Goal: Information Seeking & Learning: Compare options

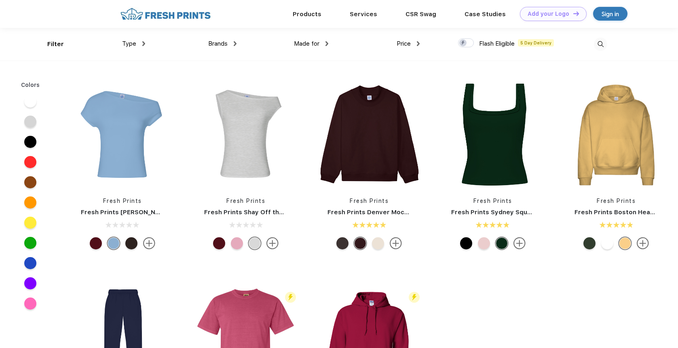
click at [236, 44] on img at bounding box center [235, 43] width 3 height 5
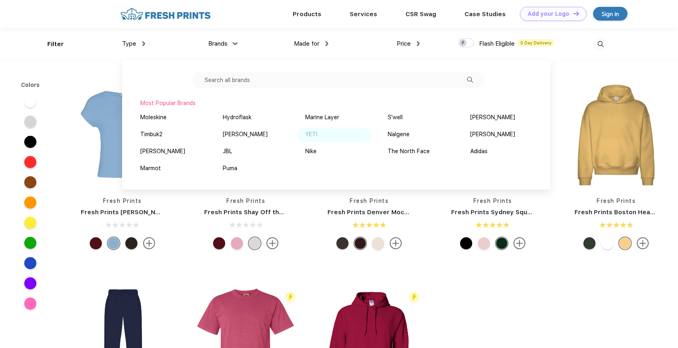
click at [316, 133] on div "YETI" at bounding box center [311, 134] width 12 height 8
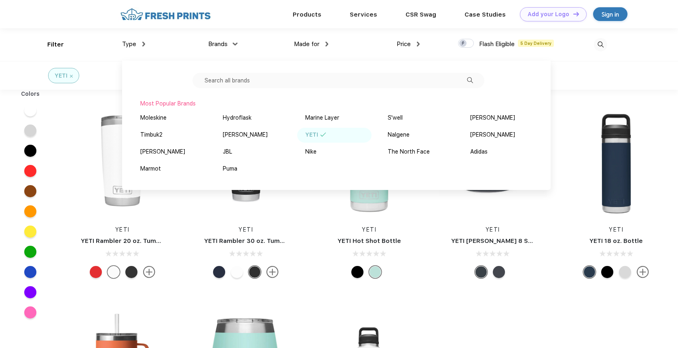
click at [646, 70] on div "YETI" at bounding box center [339, 75] width 678 height 29
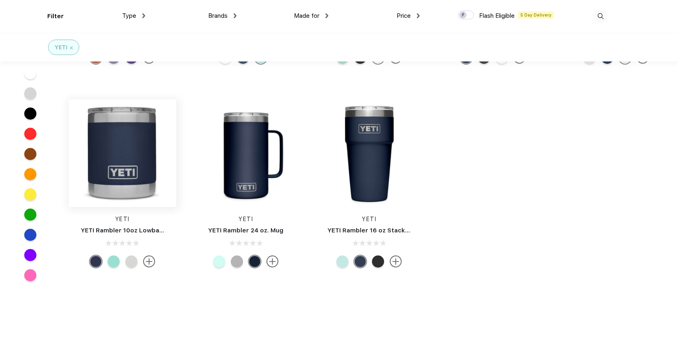
scroll to position [364, 0]
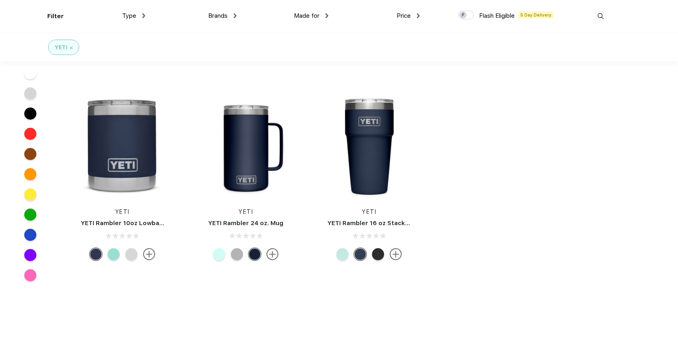
click at [398, 253] on img at bounding box center [396, 254] width 12 height 12
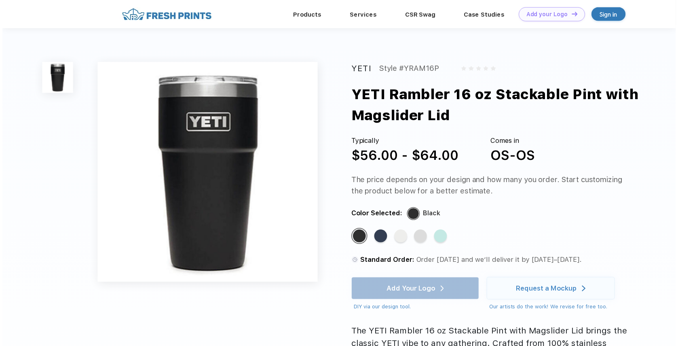
scroll to position [173, 0]
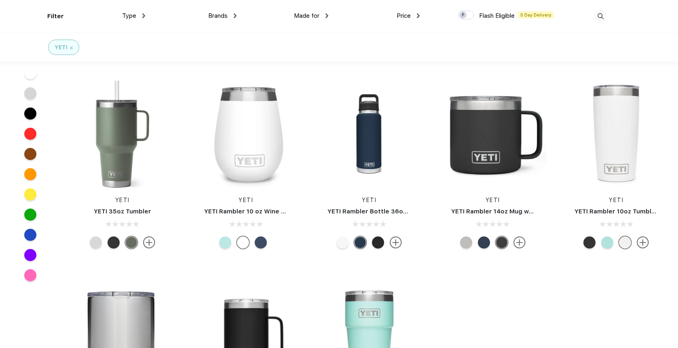
scroll to position [293, 0]
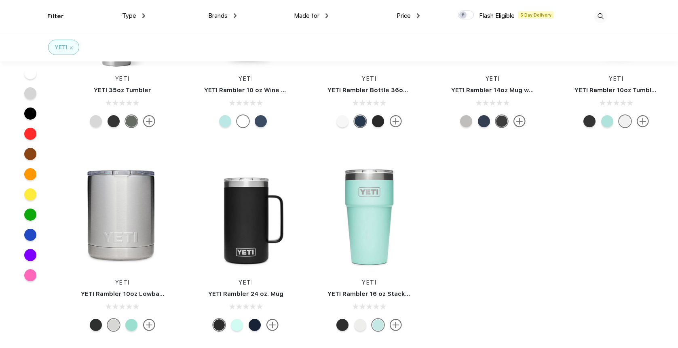
click at [147, 329] on img at bounding box center [149, 325] width 12 height 12
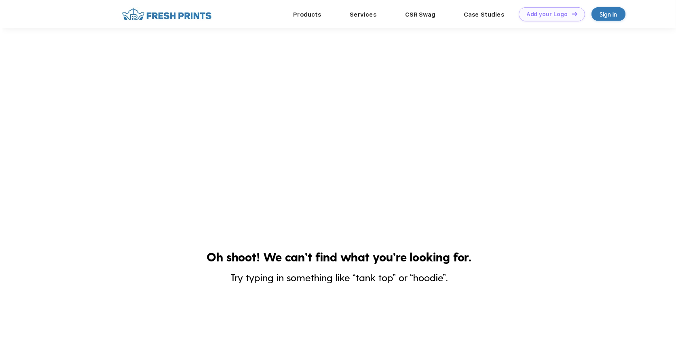
scroll to position [173, 0]
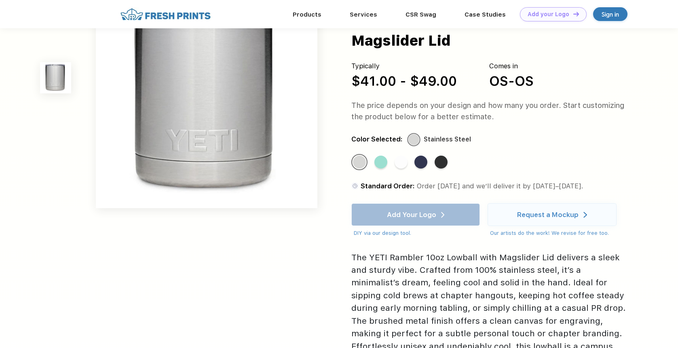
scroll to position [121, 0]
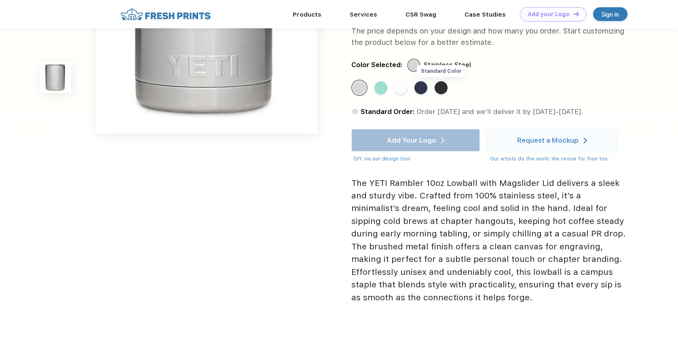
click at [444, 87] on div "Standard Color" at bounding box center [441, 87] width 13 height 13
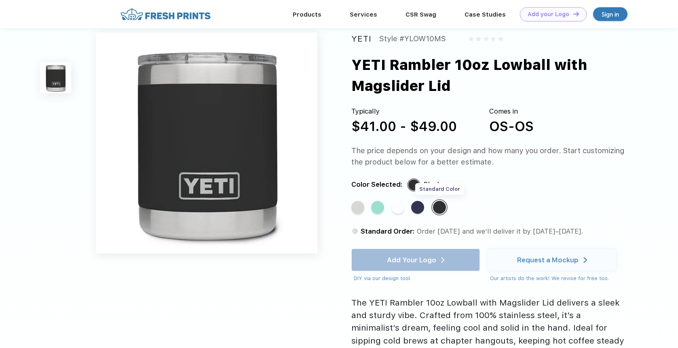
scroll to position [0, 0]
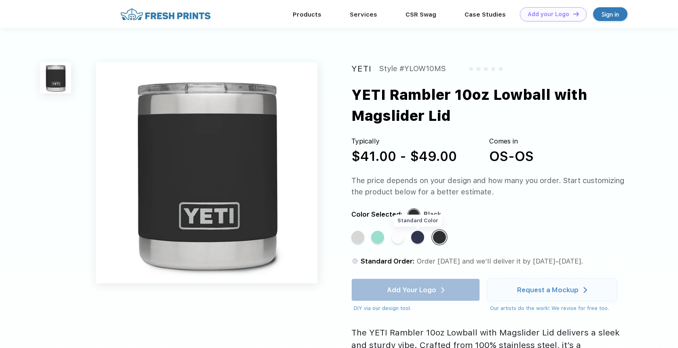
click at [416, 243] on div "Standard Color" at bounding box center [417, 237] width 13 height 13
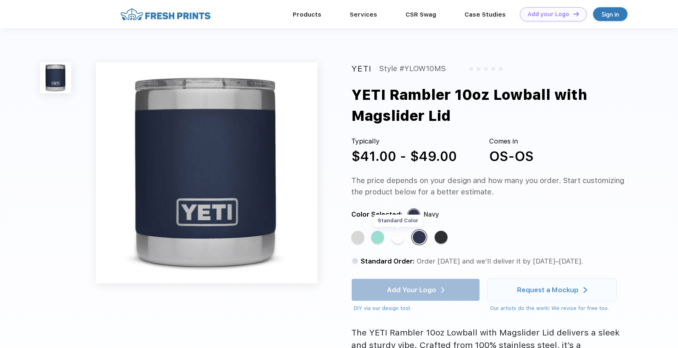
click at [400, 241] on div "Standard Color" at bounding box center [397, 237] width 13 height 13
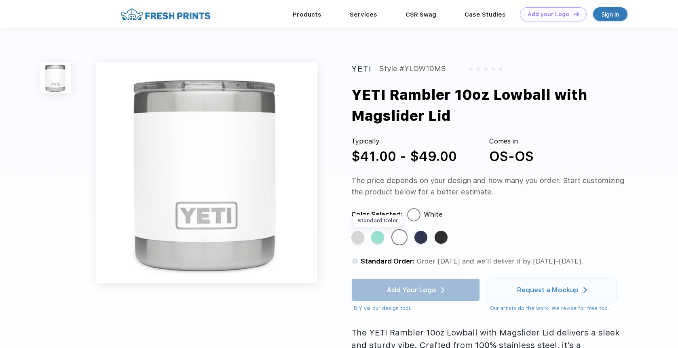
click at [376, 241] on div "Standard Color" at bounding box center [377, 237] width 13 height 13
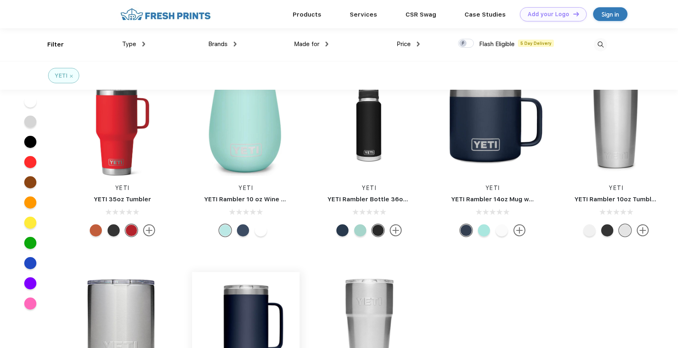
scroll to position [81, 0]
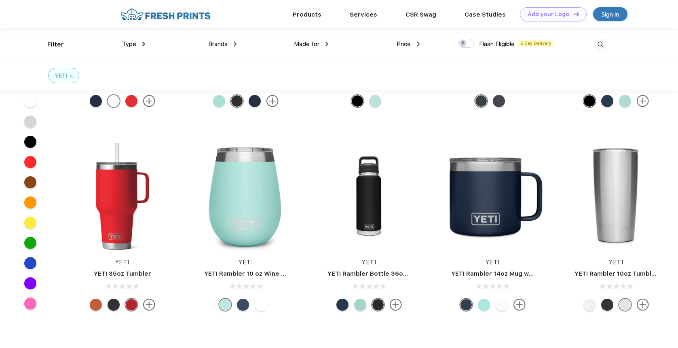
click at [391, 307] on img at bounding box center [396, 305] width 12 height 12
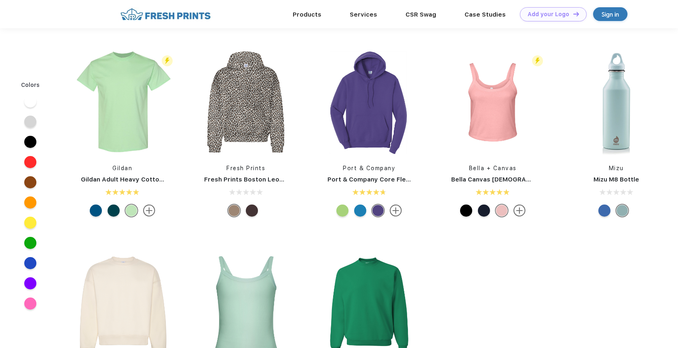
scroll to position [81, 0]
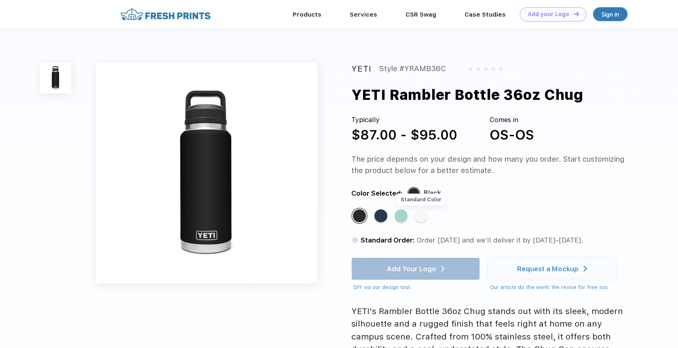
click at [424, 217] on div "Standard Color" at bounding box center [420, 215] width 13 height 13
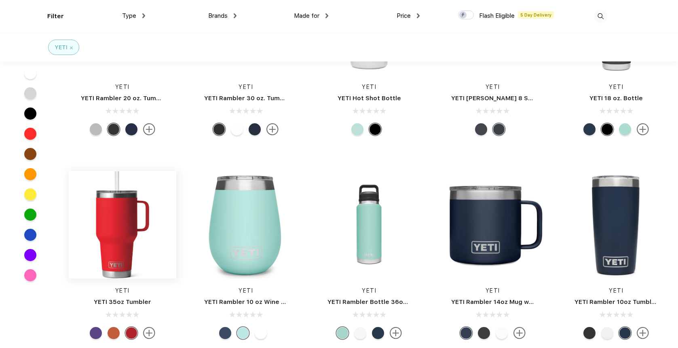
scroll to position [162, 0]
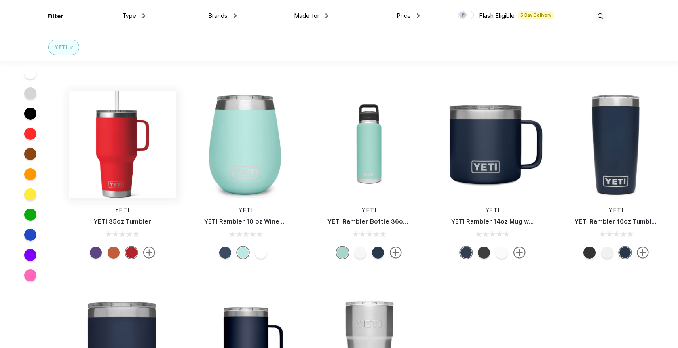
click at [118, 185] on img at bounding box center [123, 145] width 108 height 108
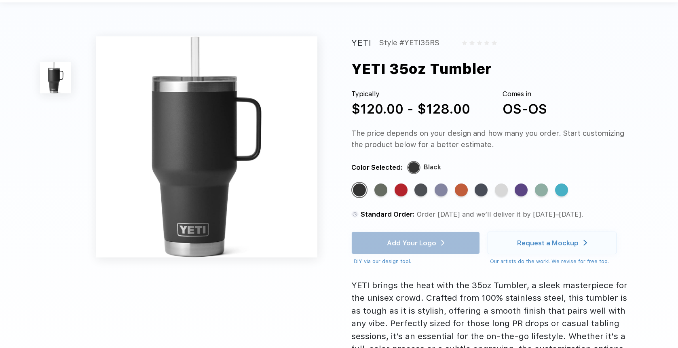
scroll to position [40, 0]
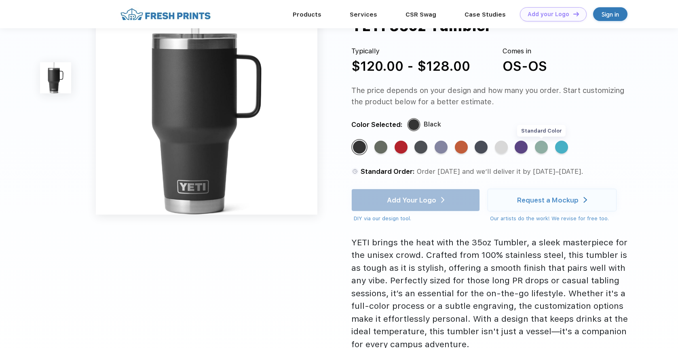
click at [543, 146] on div "Standard Color" at bounding box center [541, 147] width 13 height 13
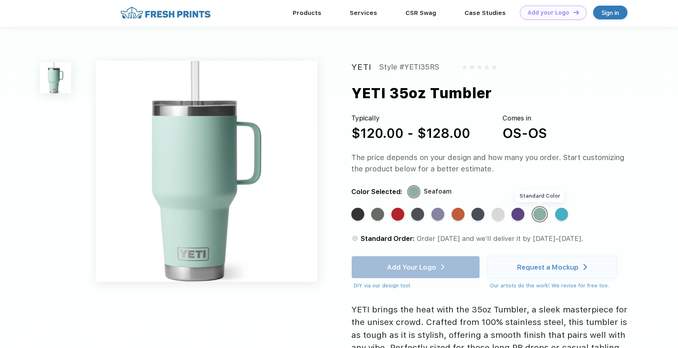
scroll to position [0, 0]
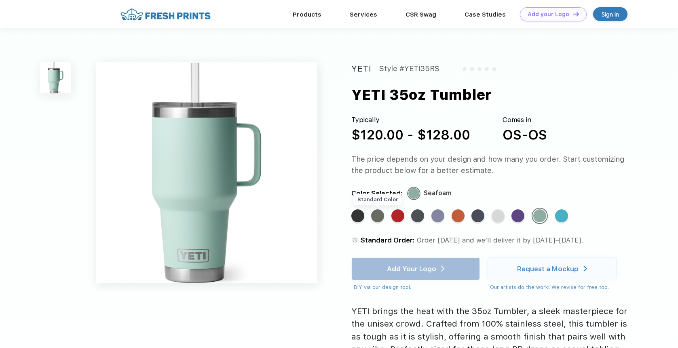
click at [378, 220] on div "Standard Color" at bounding box center [377, 215] width 13 height 13
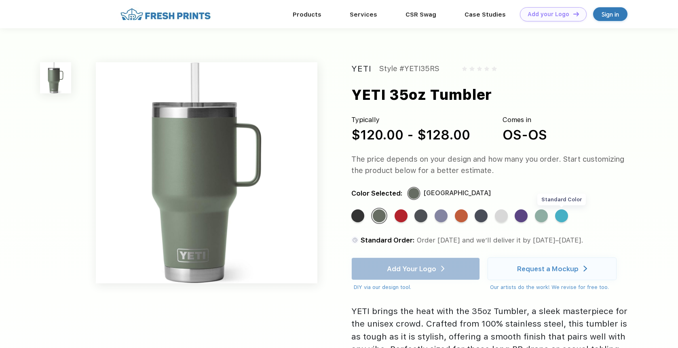
click at [560, 215] on div "Standard Color" at bounding box center [561, 215] width 13 height 13
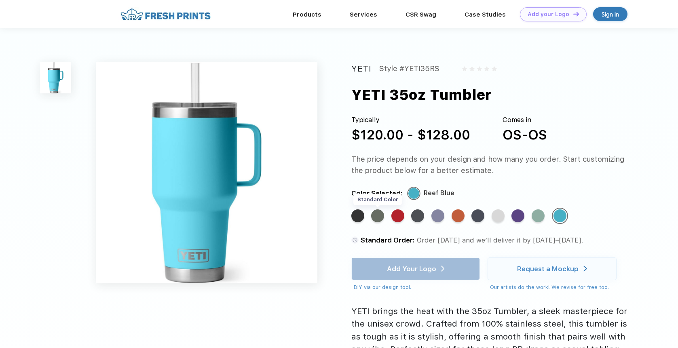
click at [382, 215] on div "Standard Color" at bounding box center [377, 215] width 13 height 13
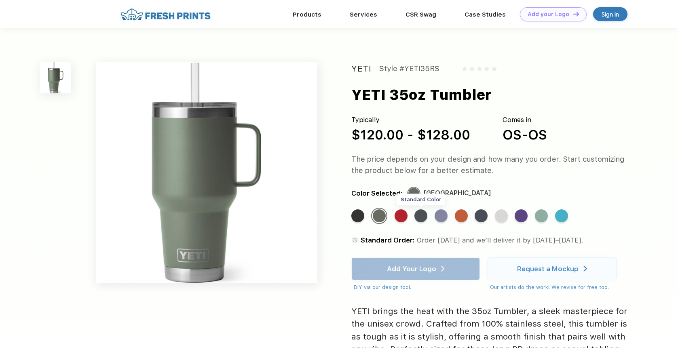
click at [420, 216] on div "Standard Color" at bounding box center [420, 215] width 13 height 13
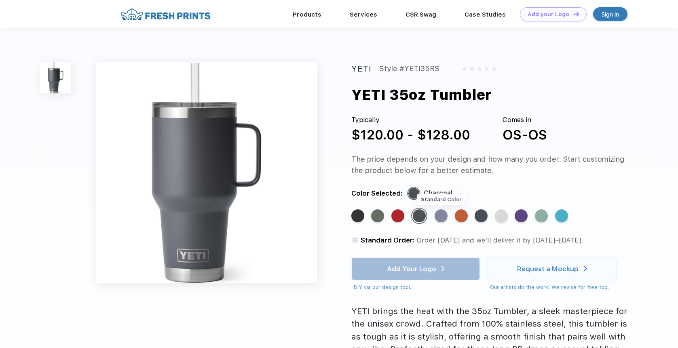
click at [437, 217] on div "Standard Color" at bounding box center [441, 215] width 13 height 13
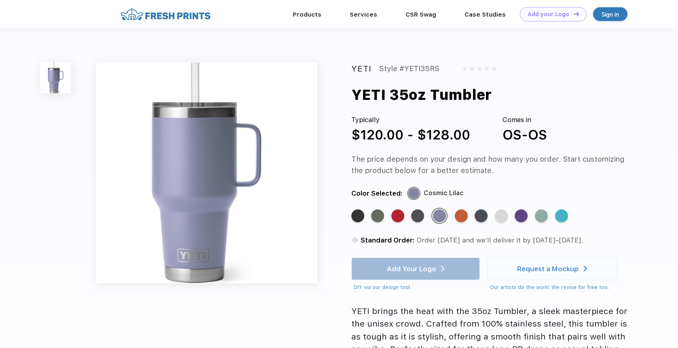
scroll to position [162, 0]
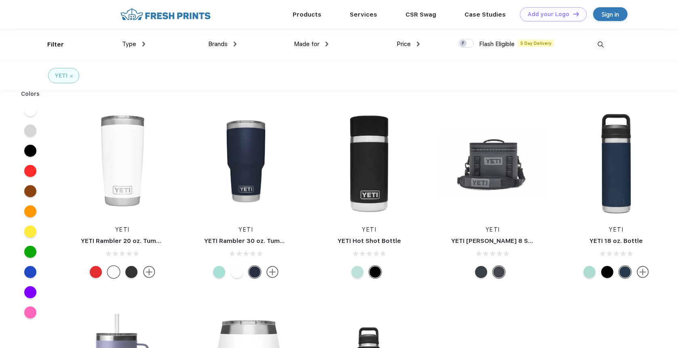
scroll to position [0, 0]
click at [233, 44] on div "Brands" at bounding box center [222, 43] width 28 height 9
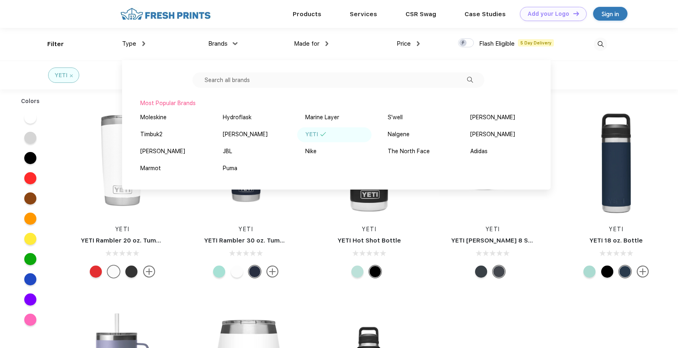
click at [308, 139] on div "YETI" at bounding box center [334, 134] width 74 height 15
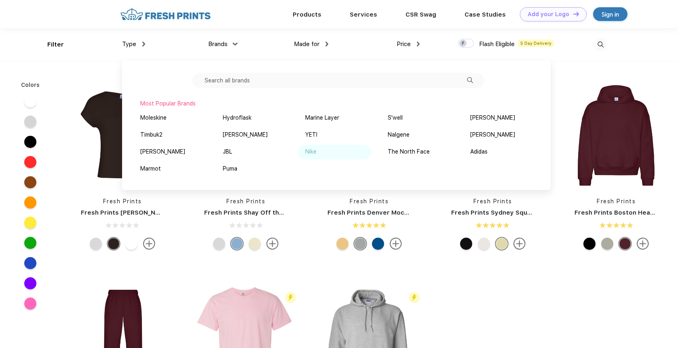
click at [310, 150] on div "Nike" at bounding box center [310, 152] width 11 height 8
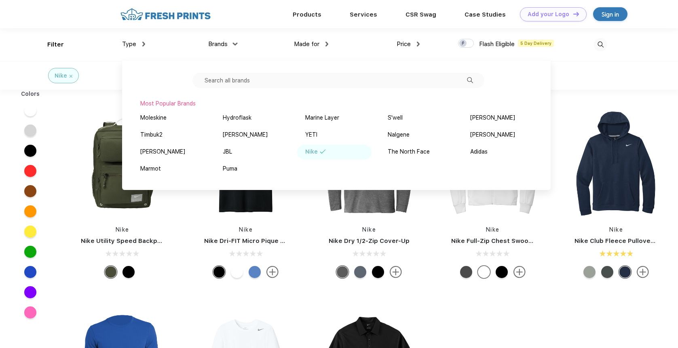
click at [72, 104] on div "Nike Nike Utility Speed Backpack Nike Nike Dri-FIT Micro Pique 2.0 Polo Nike Ni…" at bounding box center [369, 297] width 617 height 407
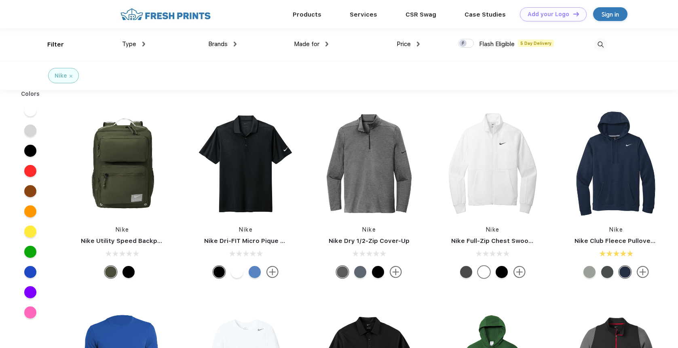
click at [309, 44] on span "Made for" at bounding box center [306, 43] width 25 height 7
click at [325, 44] on div "Made for" at bounding box center [311, 44] width 34 height 9
click at [293, 101] on div "Men" at bounding box center [290, 101] width 11 height 8
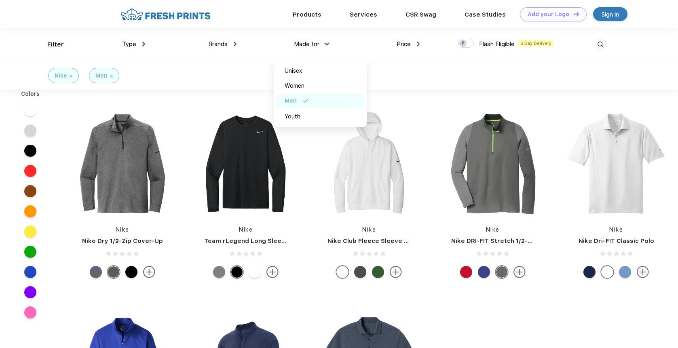
click at [463, 84] on div "Nike Men" at bounding box center [339, 75] width 678 height 29
click at [98, 273] on div at bounding box center [96, 272] width 12 height 12
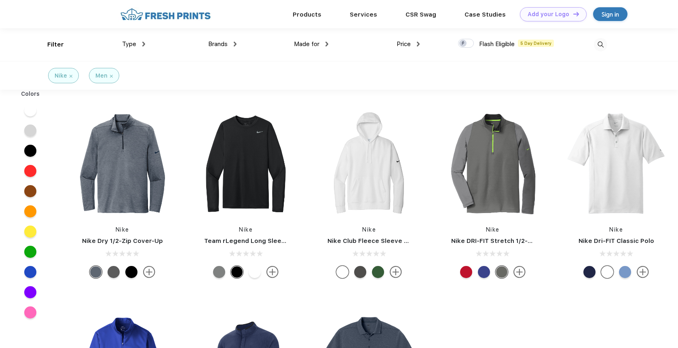
click at [131, 273] on div at bounding box center [131, 272] width 12 height 12
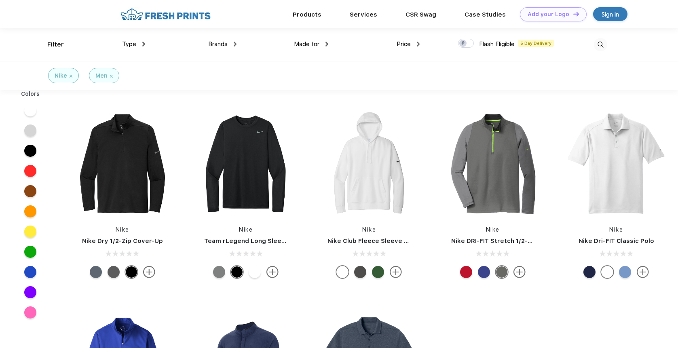
click at [107, 274] on div at bounding box center [99, 272] width 18 height 12
click at [114, 274] on div at bounding box center [114, 272] width 12 height 12
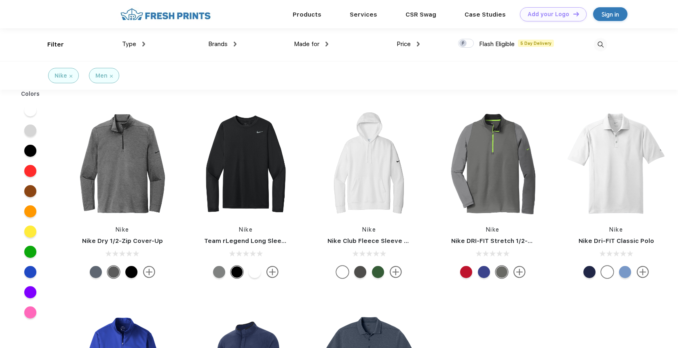
click at [95, 274] on div at bounding box center [96, 272] width 12 height 12
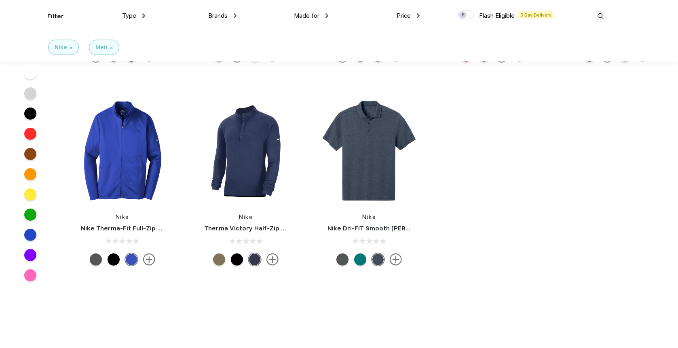
scroll to position [162, 0]
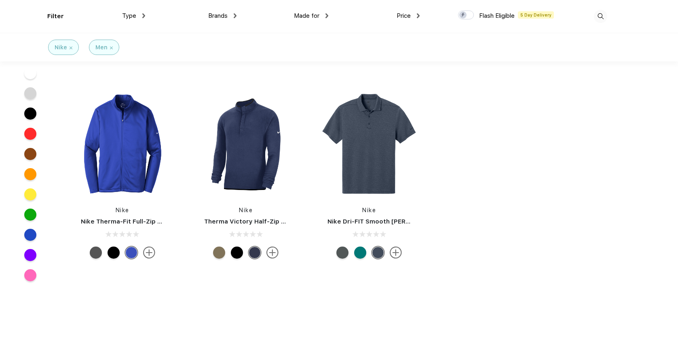
click at [236, 253] on div at bounding box center [237, 253] width 12 height 12
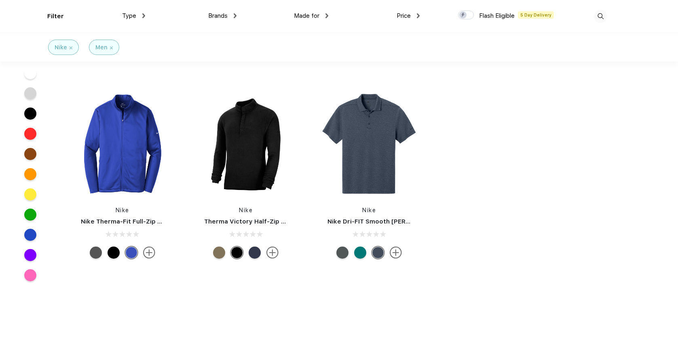
click at [264, 251] on div at bounding box center [258, 253] width 18 height 12
click at [274, 251] on img at bounding box center [272, 253] width 12 height 12
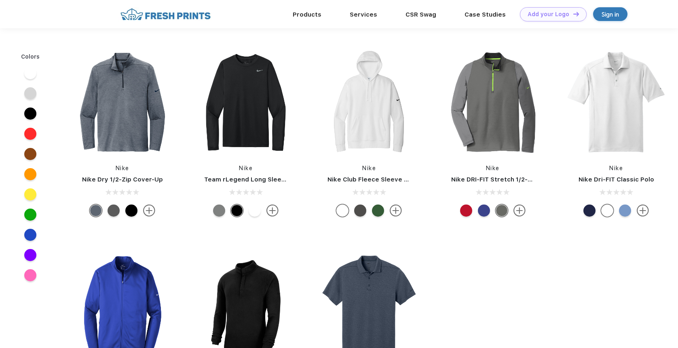
scroll to position [162, 0]
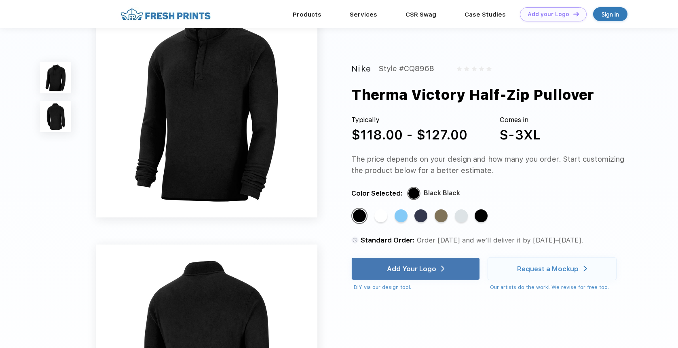
scroll to position [81, 0]
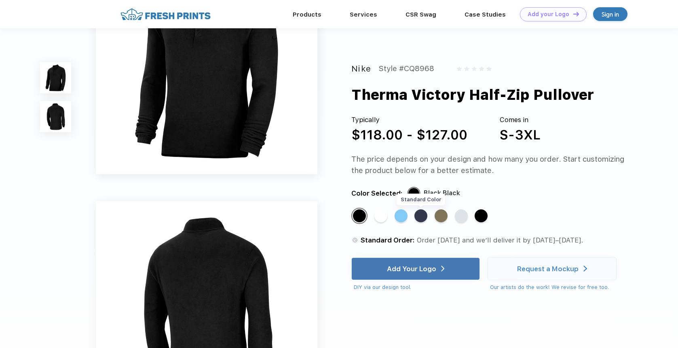
click at [424, 217] on div "Standard Color" at bounding box center [420, 215] width 13 height 13
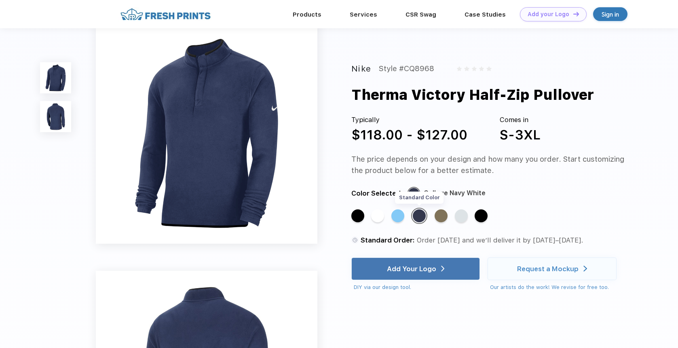
scroll to position [0, 0]
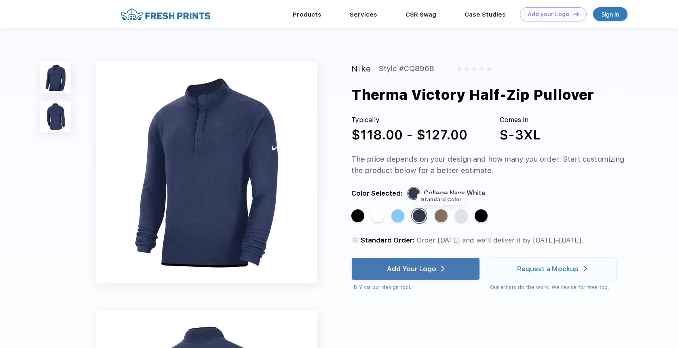
click at [444, 219] on div "Standard Color" at bounding box center [441, 215] width 13 height 13
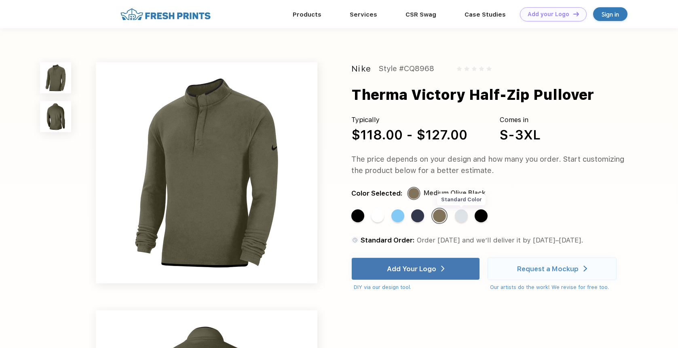
click at [467, 219] on div "Standard Color" at bounding box center [461, 215] width 13 height 13
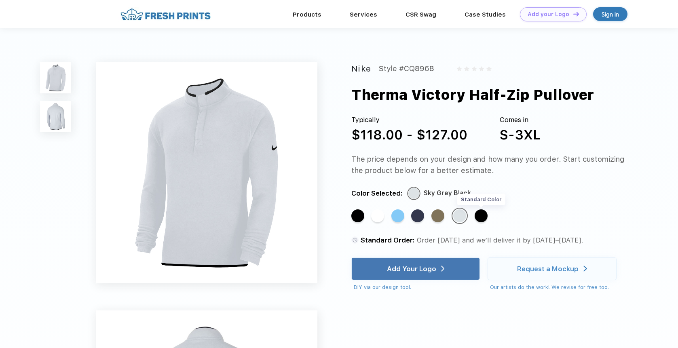
click at [480, 218] on div "Standard Color" at bounding box center [481, 215] width 13 height 13
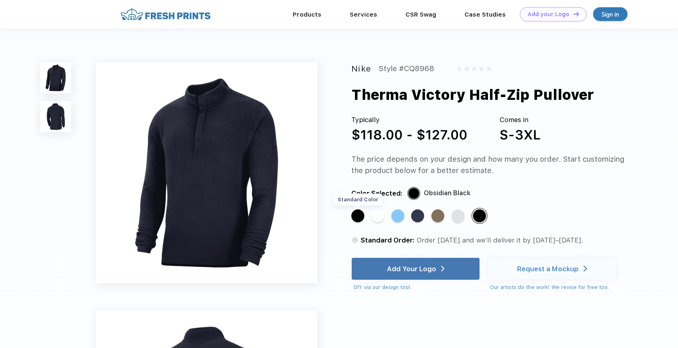
click at [359, 219] on div "Standard Color" at bounding box center [357, 215] width 13 height 13
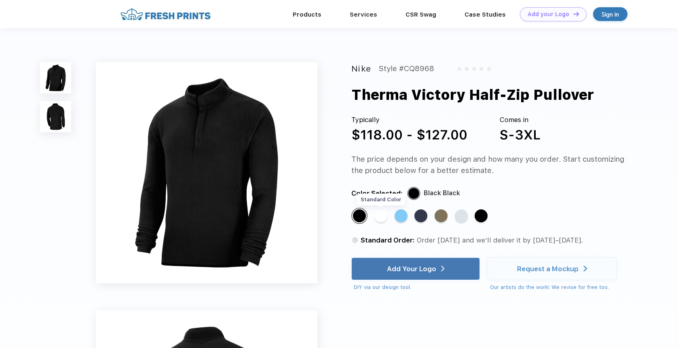
click at [387, 218] on div "Standard Color" at bounding box center [380, 215] width 13 height 13
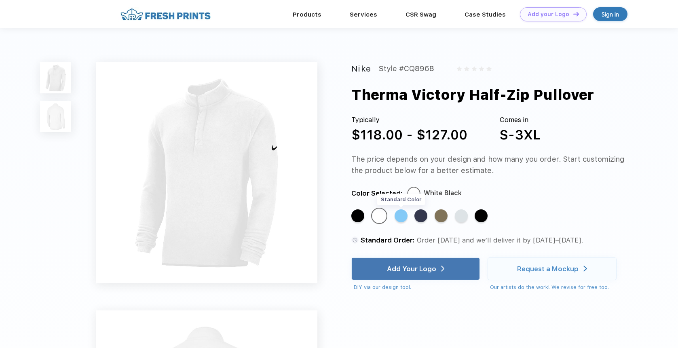
click at [406, 218] on div "Standard Color" at bounding box center [401, 215] width 13 height 13
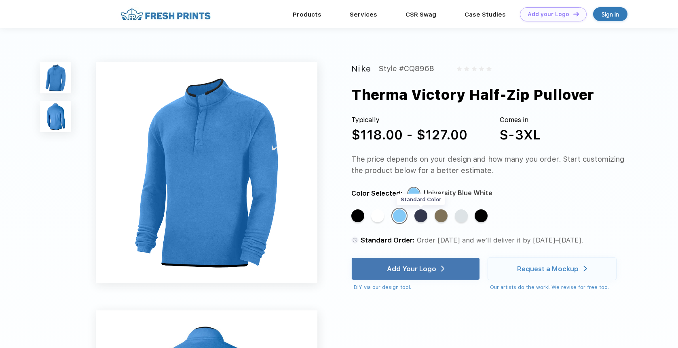
click at [420, 218] on div "Standard Color" at bounding box center [420, 215] width 13 height 13
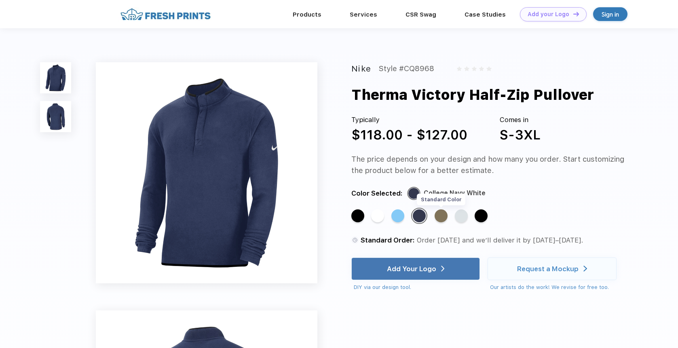
click at [437, 218] on div "Standard Color" at bounding box center [441, 215] width 13 height 13
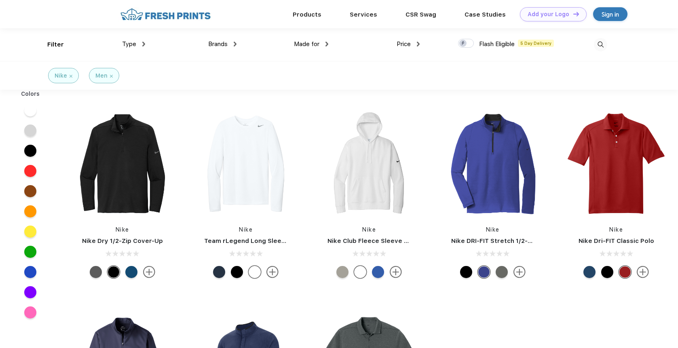
scroll to position [0, 0]
click at [133, 169] on img at bounding box center [123, 164] width 108 height 108
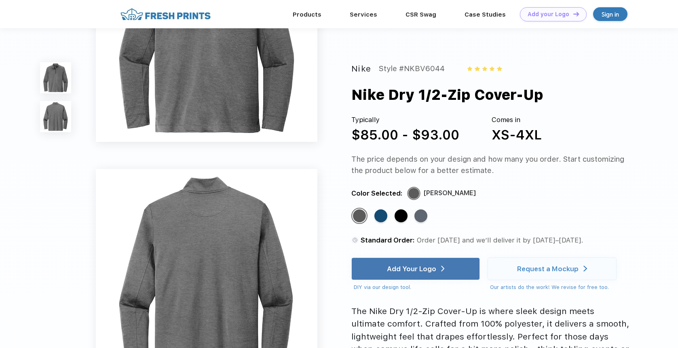
scroll to position [121, 0]
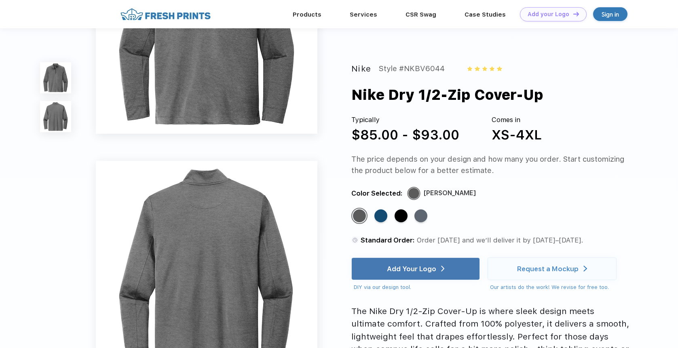
scroll to position [0, 0]
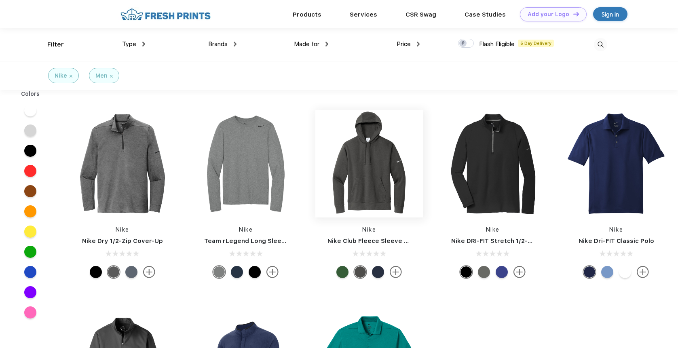
scroll to position [0, 0]
click at [265, 184] on img at bounding box center [246, 164] width 108 height 108
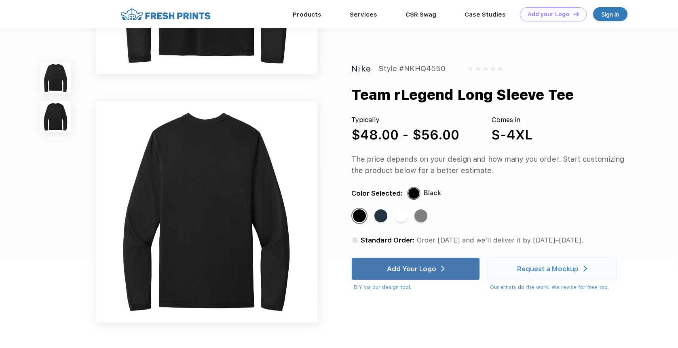
scroll to position [162, 0]
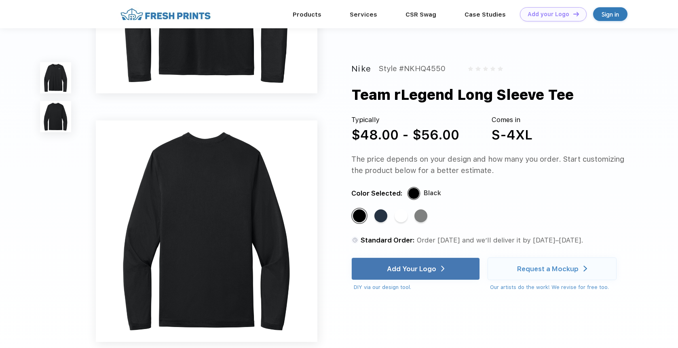
click at [376, 222] on div "Standard Color" at bounding box center [380, 215] width 13 height 13
click at [378, 217] on div "Standard Color" at bounding box center [380, 215] width 13 height 13
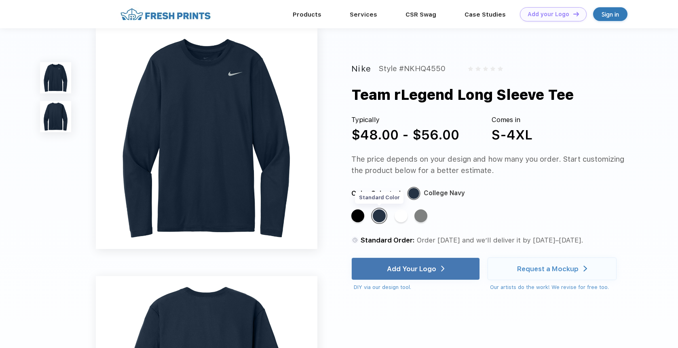
scroll to position [0, 0]
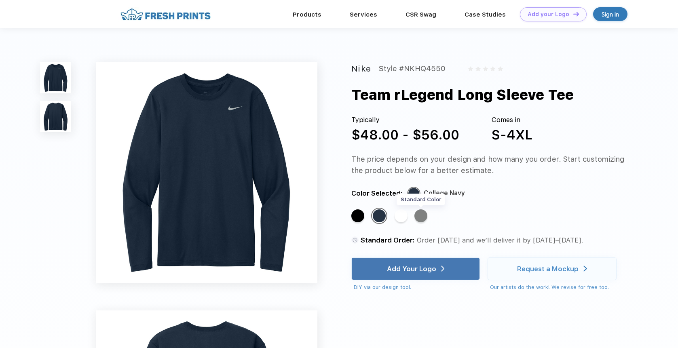
click at [422, 215] on div "Standard Color" at bounding box center [420, 215] width 13 height 13
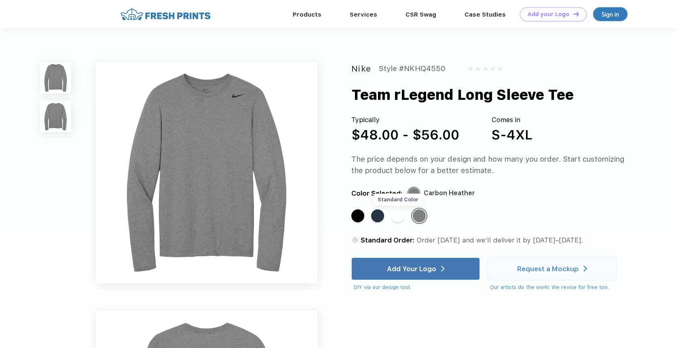
click at [396, 217] on div "Standard Color" at bounding box center [397, 215] width 13 height 13
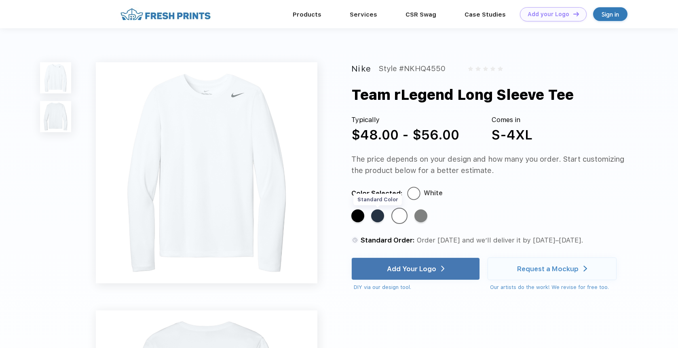
click at [377, 217] on div "Standard Color" at bounding box center [377, 215] width 13 height 13
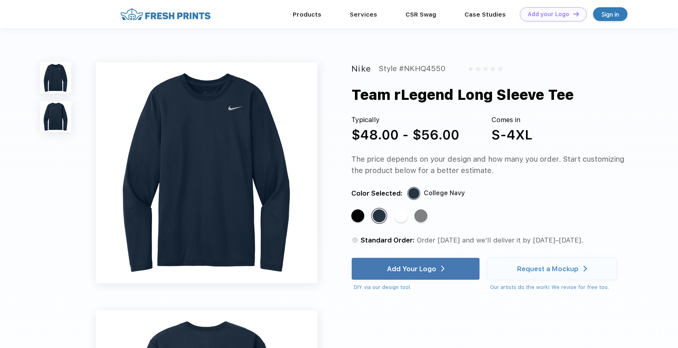
scroll to position [0, 0]
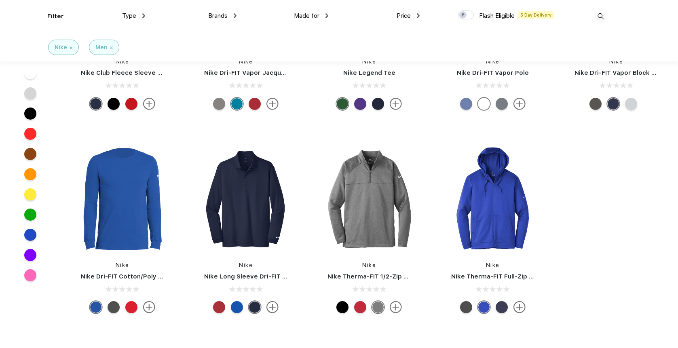
scroll to position [526, 0]
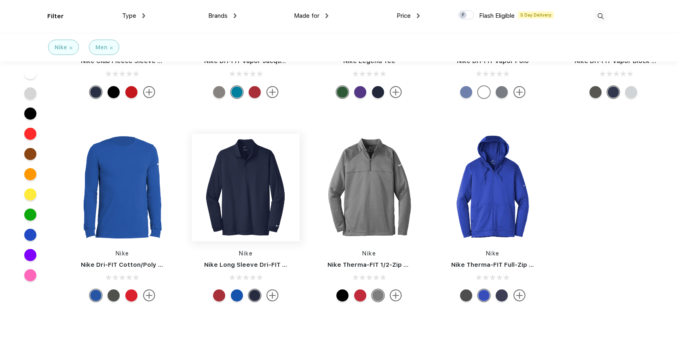
click at [234, 205] on img at bounding box center [246, 188] width 108 height 108
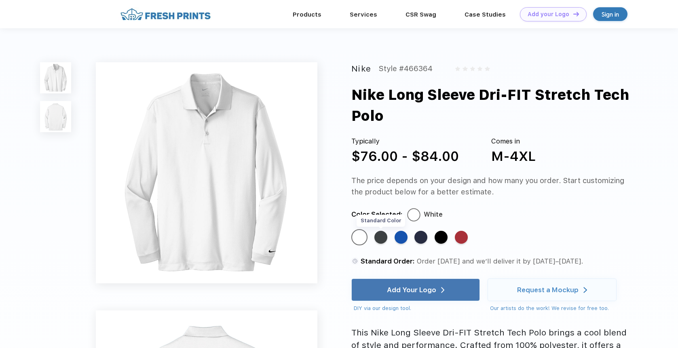
click at [382, 243] on div "Standard Color" at bounding box center [380, 237] width 13 height 13
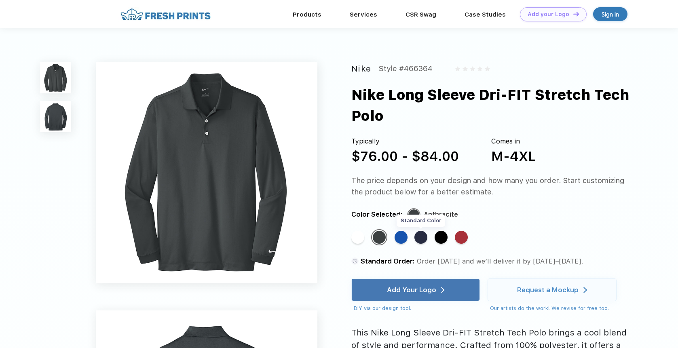
click at [422, 241] on div "Standard Color" at bounding box center [420, 237] width 13 height 13
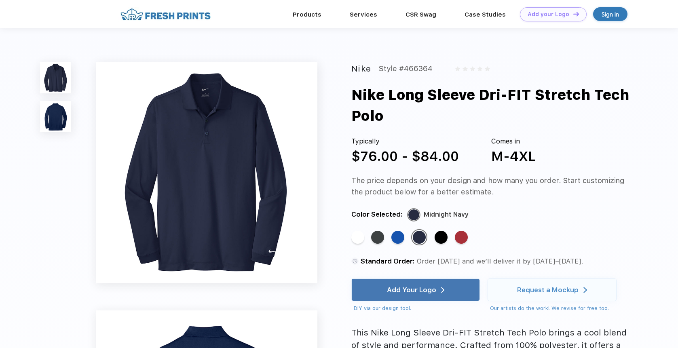
click at [452, 237] on div "Standard Color Standard Color Standard Color Standard Color Standard Color Stan…" at bounding box center [482, 240] width 263 height 23
click at [434, 237] on div "Standard Color Standard Color Standard Color Standard Color Standard Color Stan…" at bounding box center [482, 240] width 263 height 23
click at [441, 237] on div "Standard Color" at bounding box center [441, 237] width 13 height 13
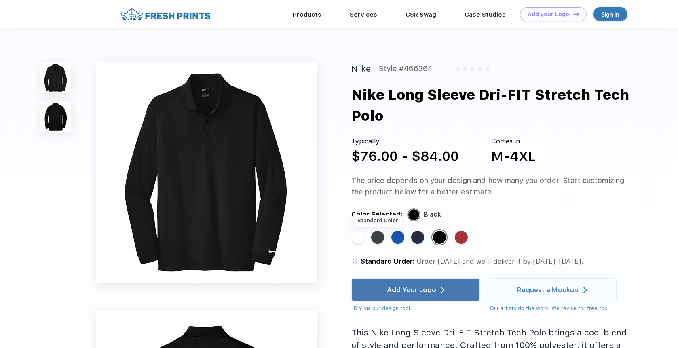
click at [381, 239] on div "Standard Color" at bounding box center [377, 237] width 13 height 13
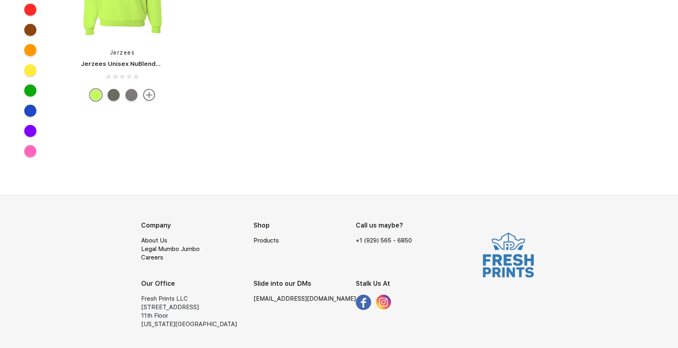
scroll to position [526, 0]
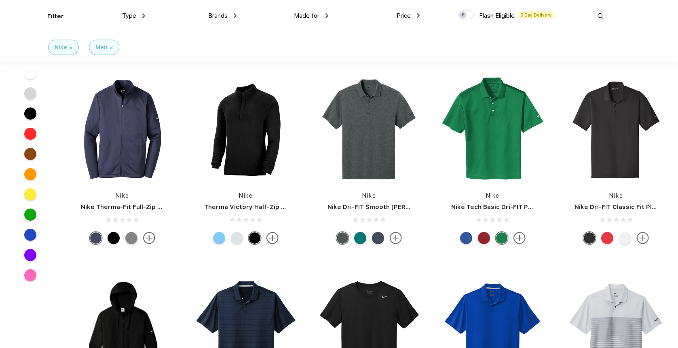
scroll to position [324, 0]
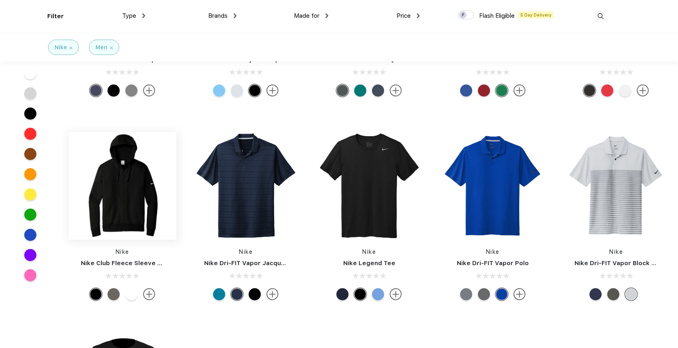
click at [138, 200] on img at bounding box center [123, 186] width 108 height 108
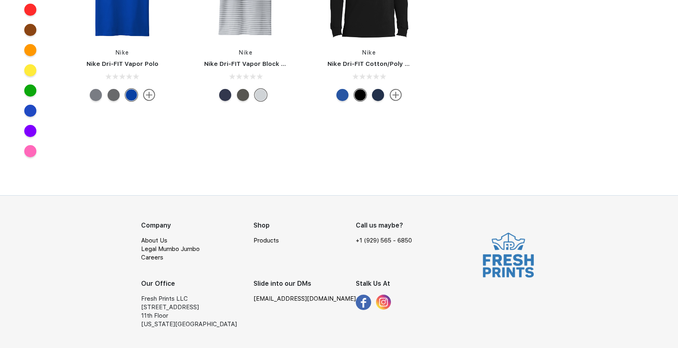
scroll to position [324, 0]
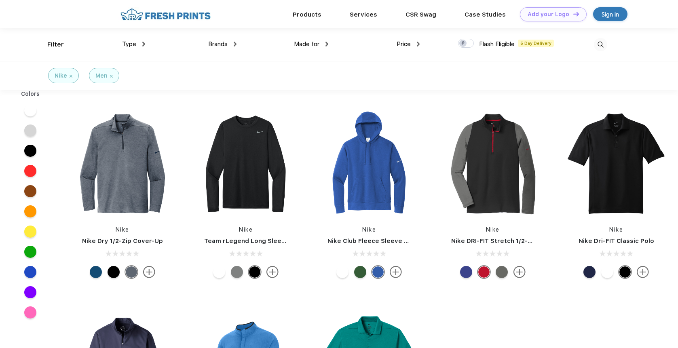
scroll to position [0, 0]
click at [211, 45] on span "Brands" at bounding box center [217, 43] width 19 height 7
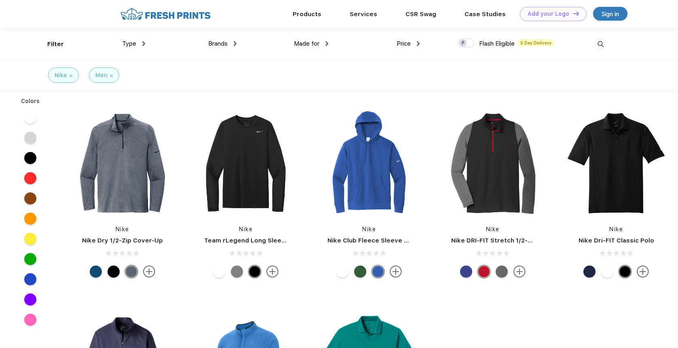
click at [231, 41] on div "Brands" at bounding box center [222, 43] width 28 height 9
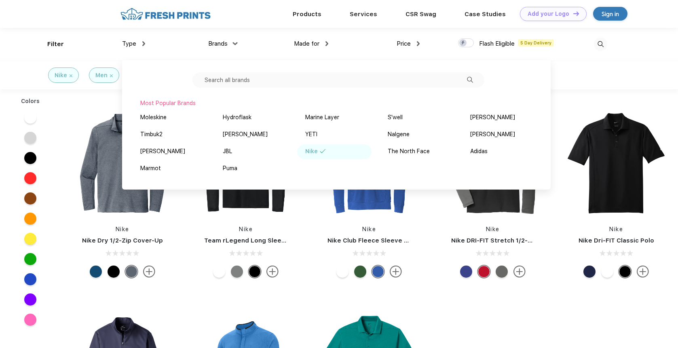
click at [313, 154] on div "Nike" at bounding box center [311, 151] width 13 height 8
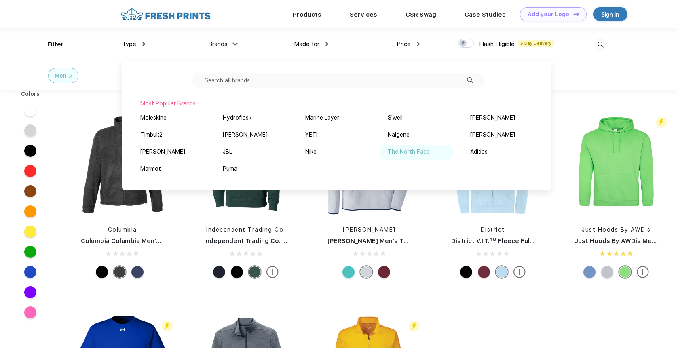
click at [417, 151] on div "The North Face" at bounding box center [409, 152] width 42 height 8
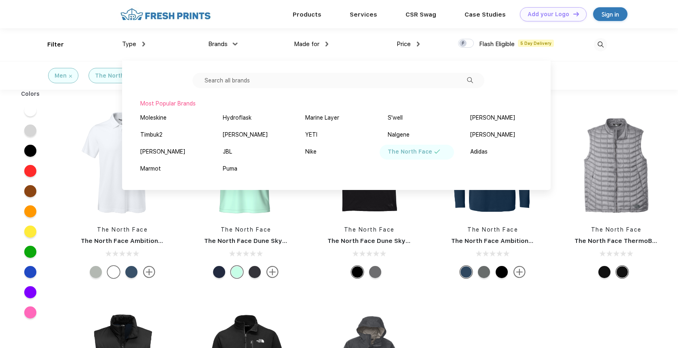
click at [573, 92] on div "The North Face The North Face Ambition Polo The North Face The North Face Dune …" at bounding box center [369, 316] width 617 height 452
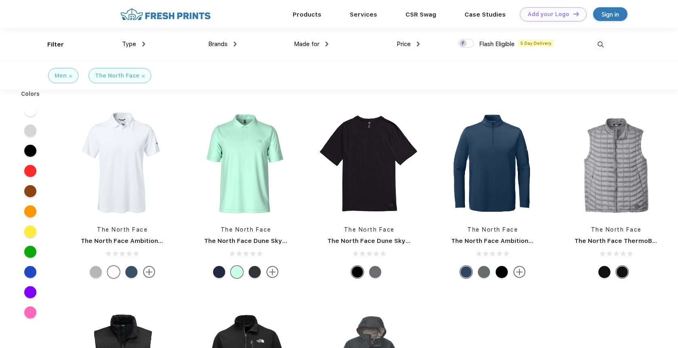
click at [301, 43] on span "Made for" at bounding box center [306, 43] width 25 height 7
click at [310, 42] on span "Made for" at bounding box center [306, 43] width 25 height 7
click at [312, 42] on span "Made for" at bounding box center [306, 43] width 25 height 7
click at [326, 44] on img at bounding box center [326, 44] width 3 height 5
click at [382, 57] on div "Price $ $$ $$$" at bounding box center [374, 44] width 92 height 33
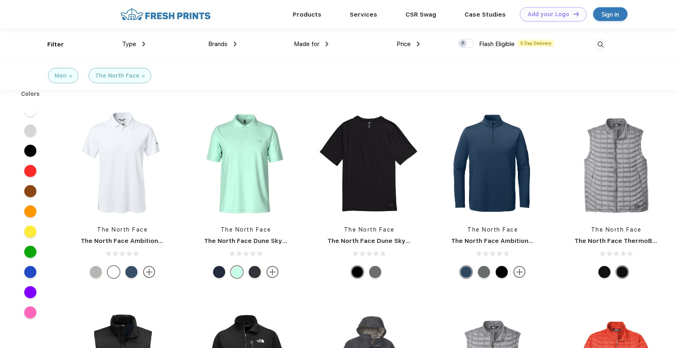
scroll to position [162, 0]
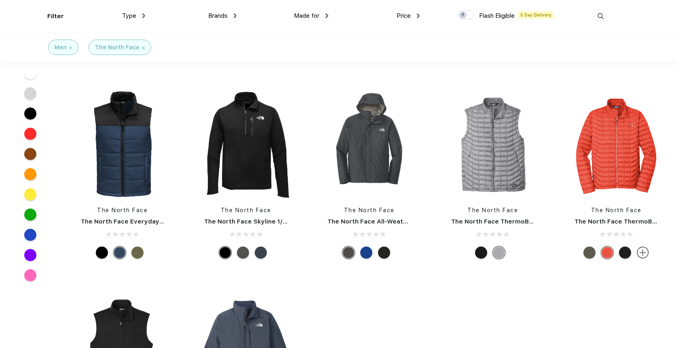
click at [135, 259] on div "The North Face The North Face Everyday Insulated Vest" at bounding box center [123, 176] width 120 height 171
click at [135, 256] on div at bounding box center [137, 253] width 12 height 12
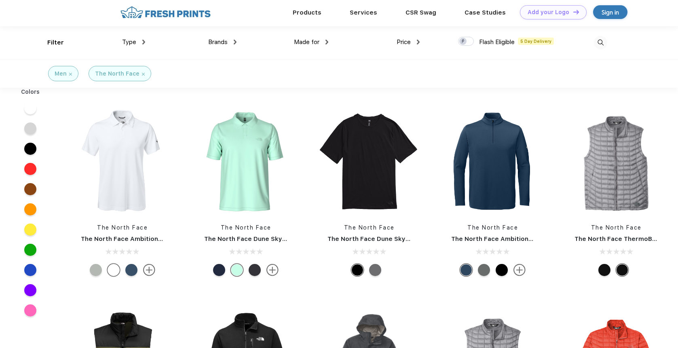
scroll to position [0, 0]
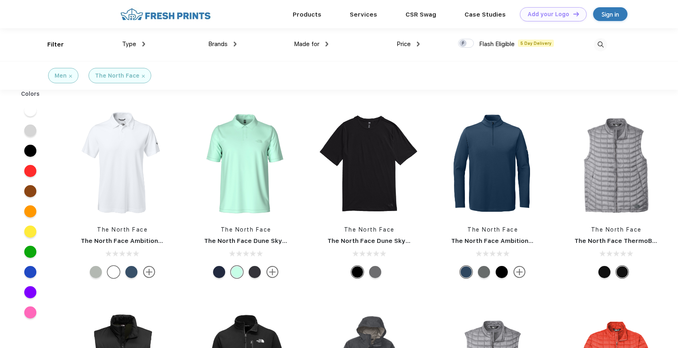
click at [236, 45] on img at bounding box center [235, 44] width 3 height 5
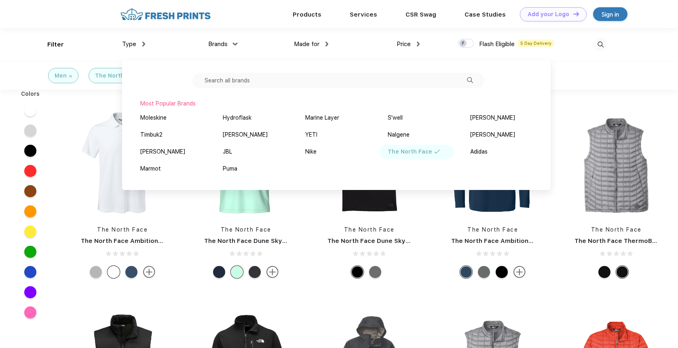
click at [407, 148] on div "The North Face" at bounding box center [410, 152] width 44 height 8
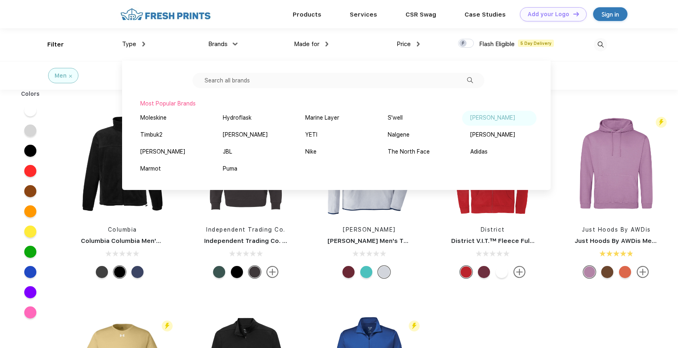
click at [488, 116] on div "Vineyard Vines" at bounding box center [492, 118] width 45 height 8
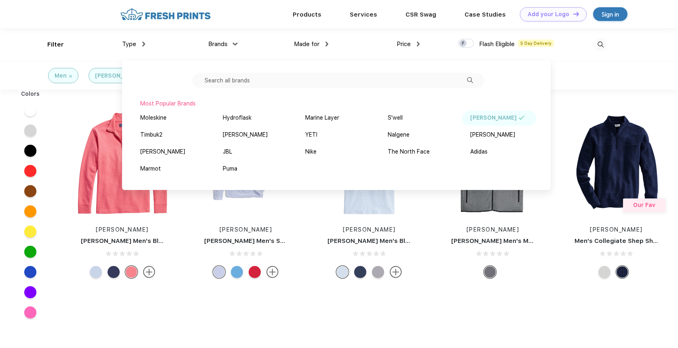
click at [591, 83] on div "Men Vineyard Vines" at bounding box center [339, 75] width 678 height 29
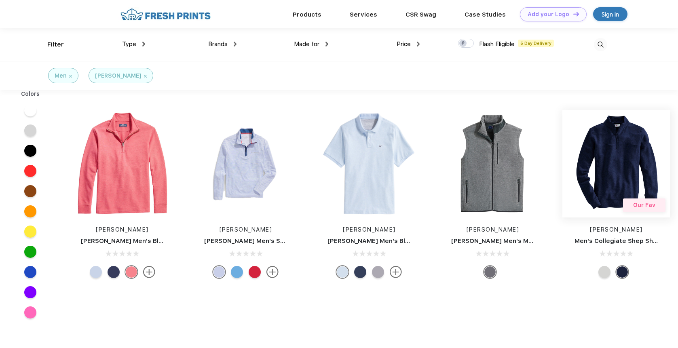
click at [612, 162] on img at bounding box center [616, 164] width 108 height 108
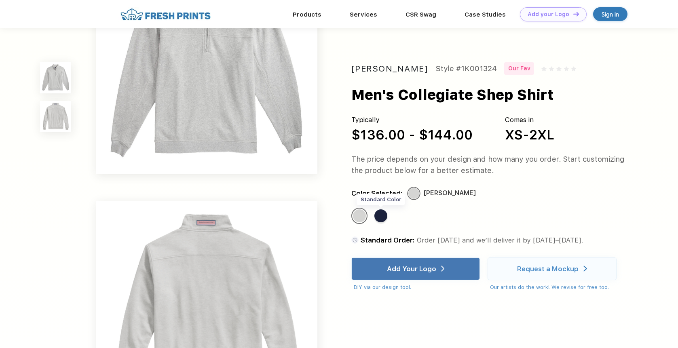
click at [376, 215] on div "Standard Color" at bounding box center [380, 215] width 13 height 13
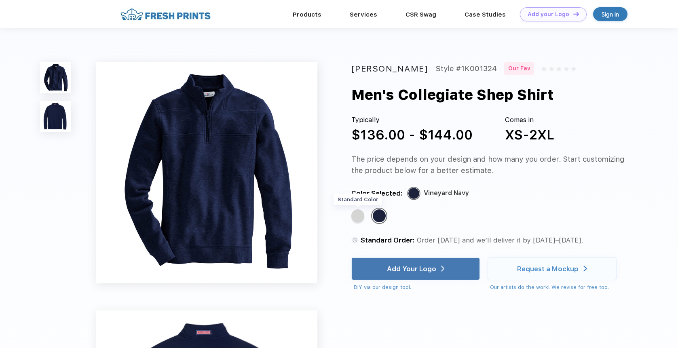
click at [362, 220] on div "Standard Color" at bounding box center [357, 215] width 13 height 13
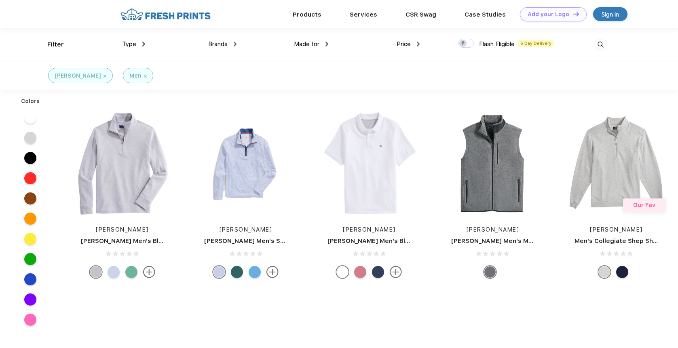
scroll to position [0, 0]
click at [127, 179] on img at bounding box center [123, 164] width 108 height 108
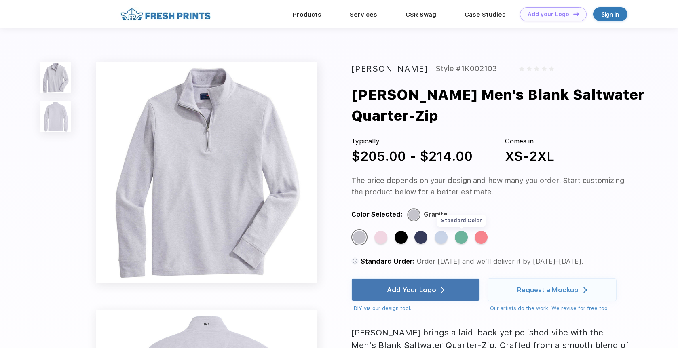
click at [464, 238] on div "Standard Color" at bounding box center [461, 237] width 13 height 13
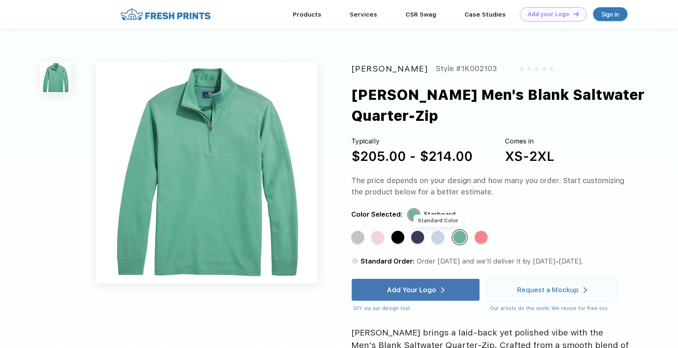
click at [437, 241] on div "Standard Color" at bounding box center [437, 237] width 13 height 13
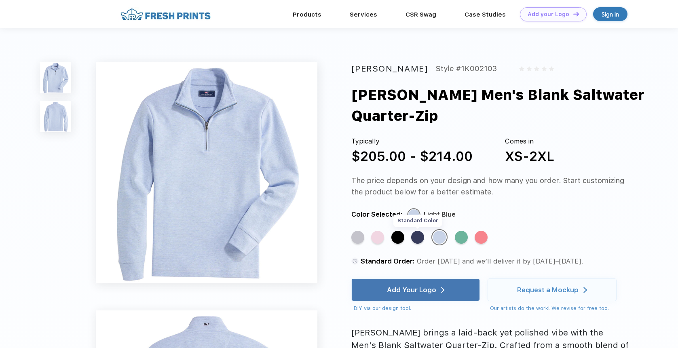
click at [421, 240] on div "Standard Color" at bounding box center [417, 237] width 13 height 13
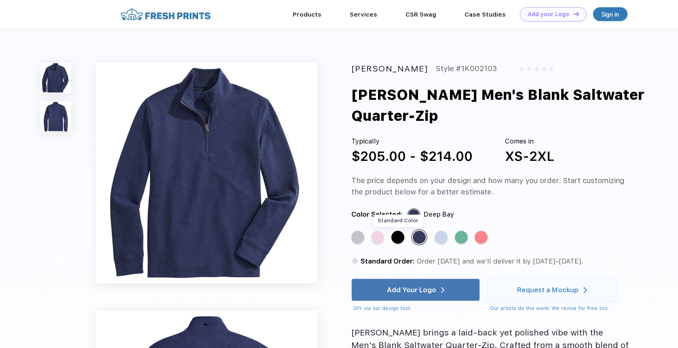
click at [399, 239] on div "Standard Color" at bounding box center [397, 237] width 13 height 13
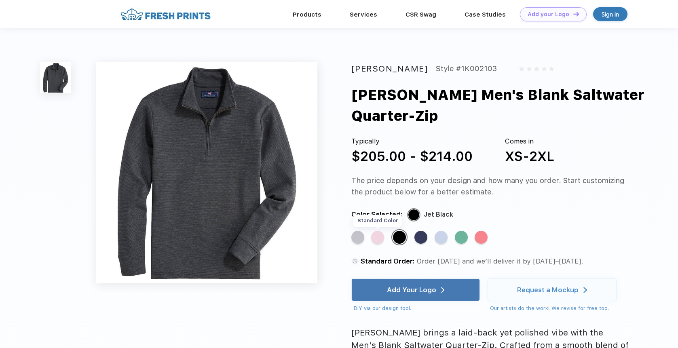
click at [375, 236] on div "Standard Color" at bounding box center [377, 237] width 13 height 13
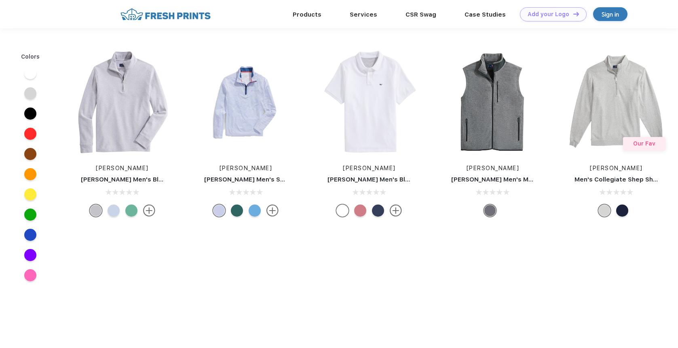
scroll to position [0, 0]
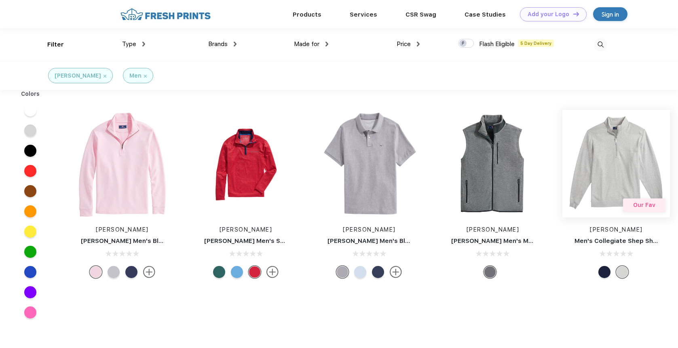
click at [642, 165] on img at bounding box center [616, 164] width 108 height 108
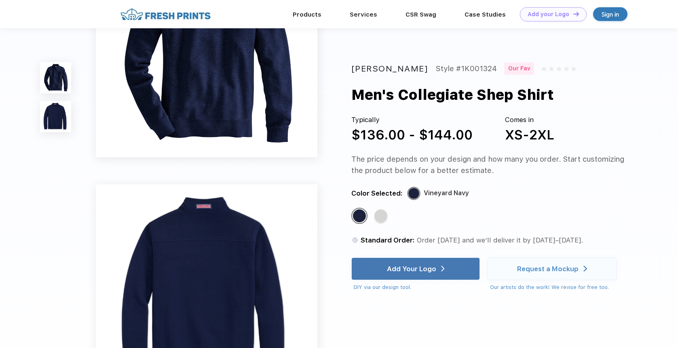
scroll to position [243, 0]
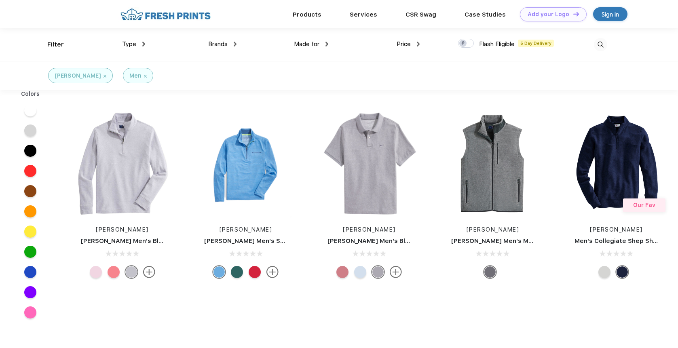
scroll to position [0, 0]
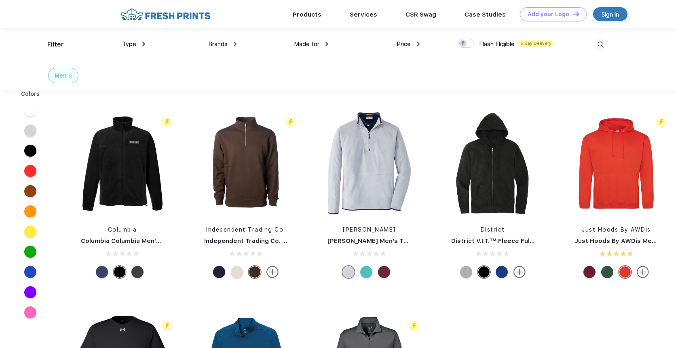
click at [215, 42] on span "Brands" at bounding box center [217, 43] width 19 height 7
click at [213, 43] on span "Brands" at bounding box center [217, 43] width 19 height 7
click at [235, 45] on img at bounding box center [235, 44] width 3 height 5
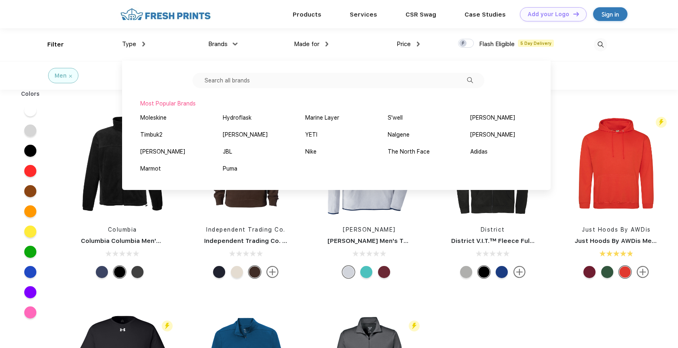
click at [329, 80] on input "text" at bounding box center [338, 80] width 292 height 15
click at [219, 42] on span "Brands" at bounding box center [217, 43] width 19 height 7
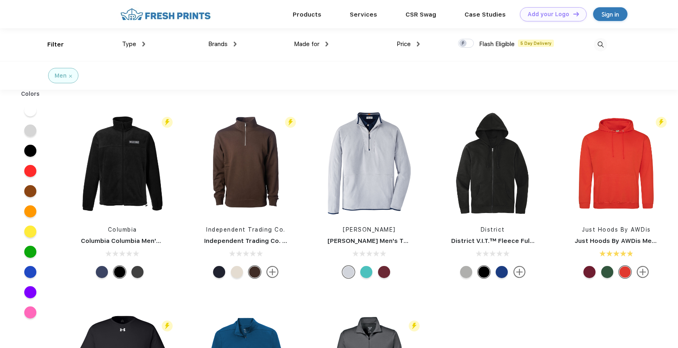
click at [219, 42] on span "Brands" at bounding box center [217, 43] width 19 height 7
click at [235, 42] on img at bounding box center [235, 44] width 3 height 5
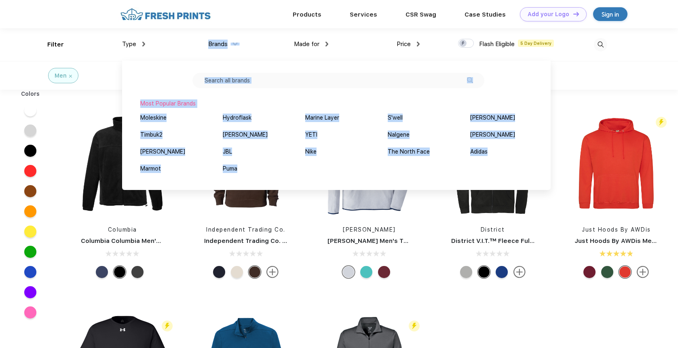
click at [234, 42] on div "Brands" at bounding box center [222, 44] width 28 height 9
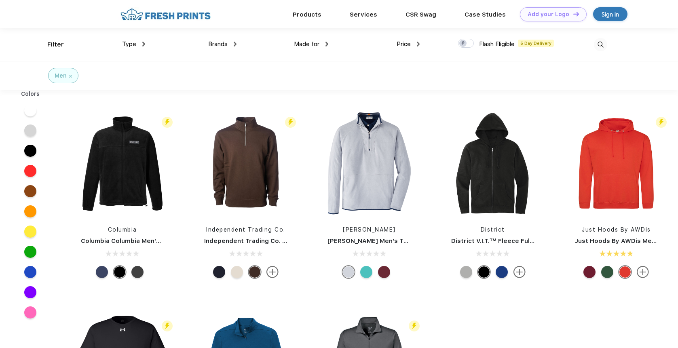
click at [234, 42] on img at bounding box center [235, 44] width 3 height 5
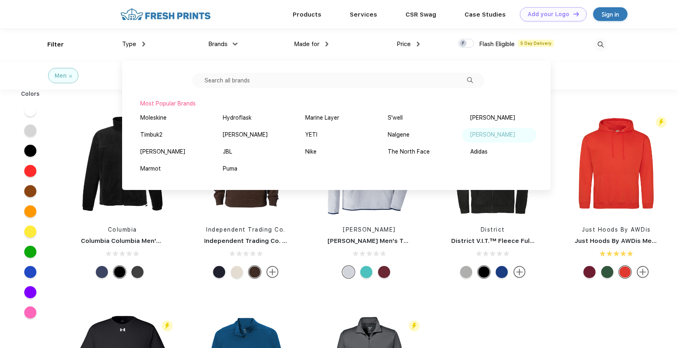
click at [486, 136] on div "Hanes" at bounding box center [492, 135] width 45 height 8
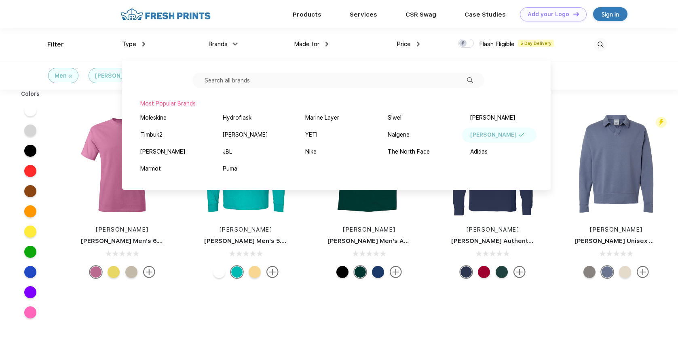
click at [582, 91] on div "Flash Eligible 5 Day Delivery Hanes Hanes Men's 6.1 Oz. Tagless T-Shirt Flash E…" at bounding box center [369, 266] width 617 height 352
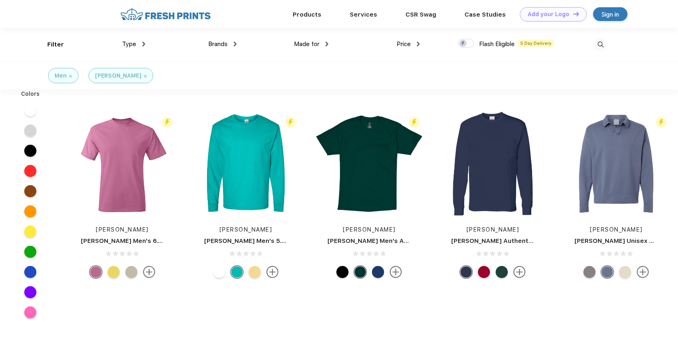
click at [141, 46] on div "Type" at bounding box center [133, 44] width 23 height 9
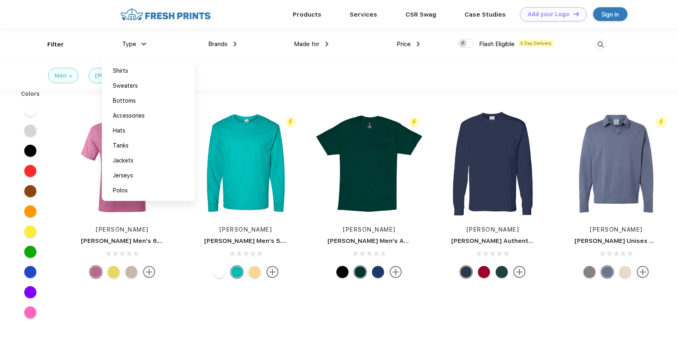
click at [236, 46] on img at bounding box center [235, 44] width 3 height 5
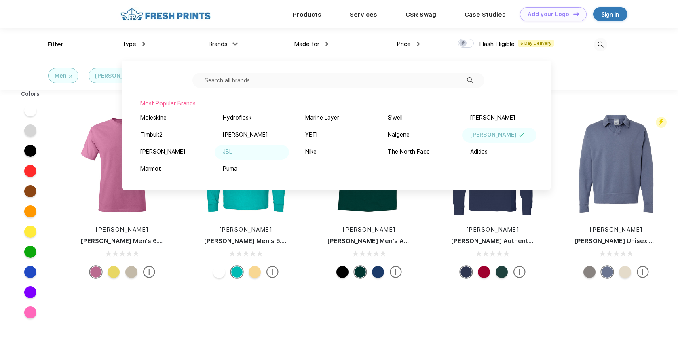
click at [228, 151] on div "JBL" at bounding box center [227, 152] width 9 height 8
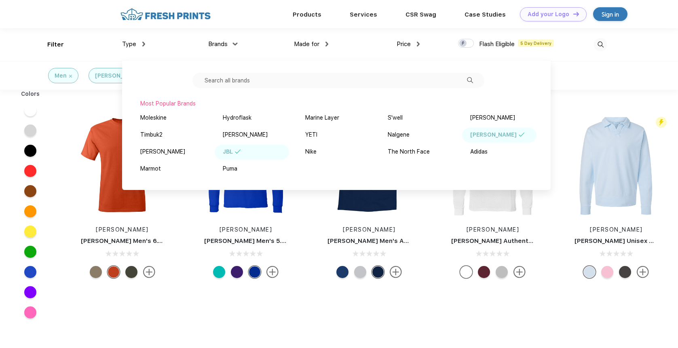
click at [479, 137] on div "Hanes" at bounding box center [493, 135] width 46 height 8
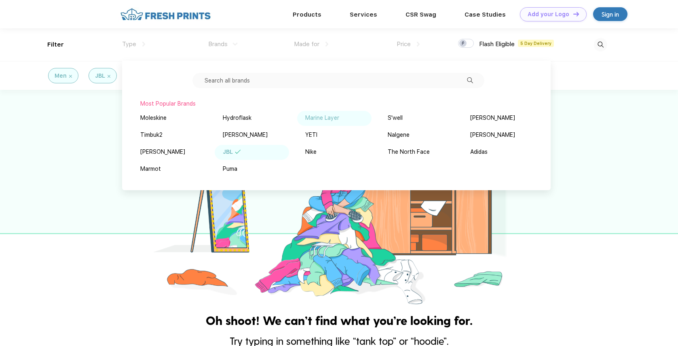
click at [317, 116] on div "Marine Layer" at bounding box center [322, 118] width 34 height 8
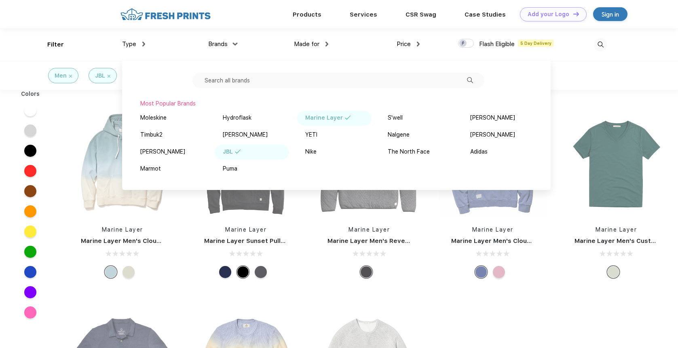
click at [235, 153] on img at bounding box center [238, 152] width 6 height 4
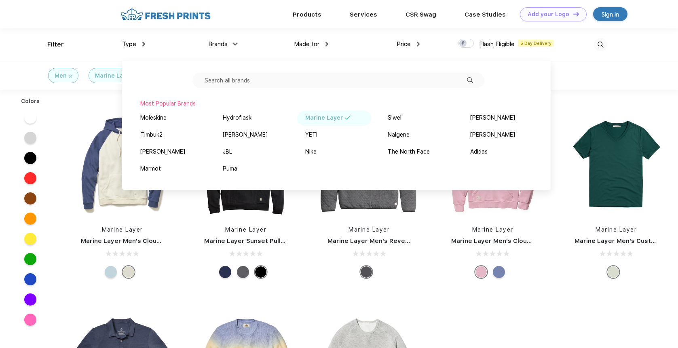
click at [320, 118] on div "Marine Layer" at bounding box center [324, 118] width 38 height 8
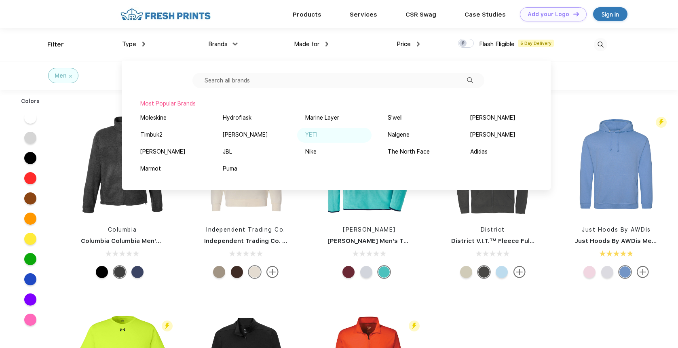
click at [318, 138] on div "YETI" at bounding box center [334, 135] width 74 height 15
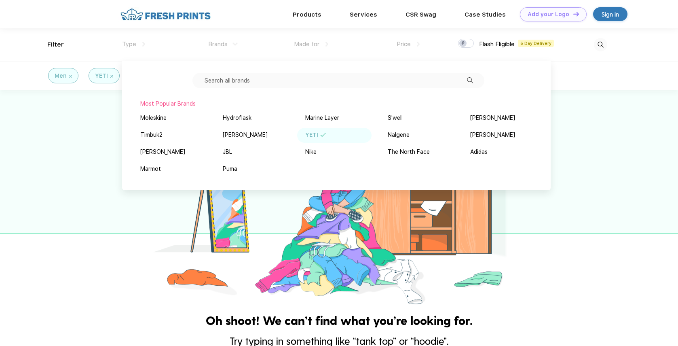
click at [310, 136] on div "YETI" at bounding box center [311, 135] width 13 height 8
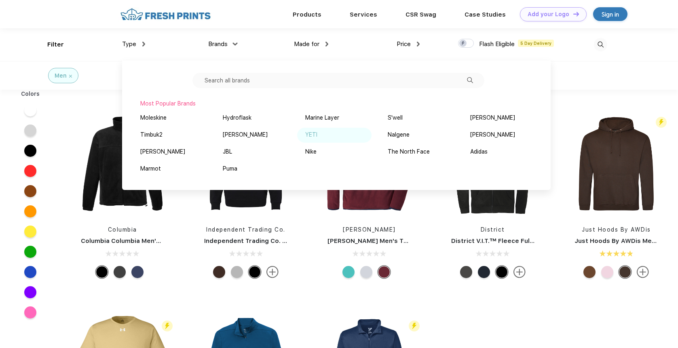
click at [309, 136] on div "YETI" at bounding box center [311, 135] width 12 height 8
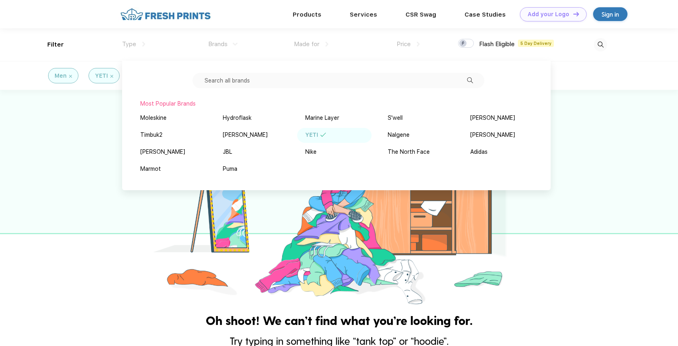
click at [70, 76] on img at bounding box center [70, 76] width 3 height 3
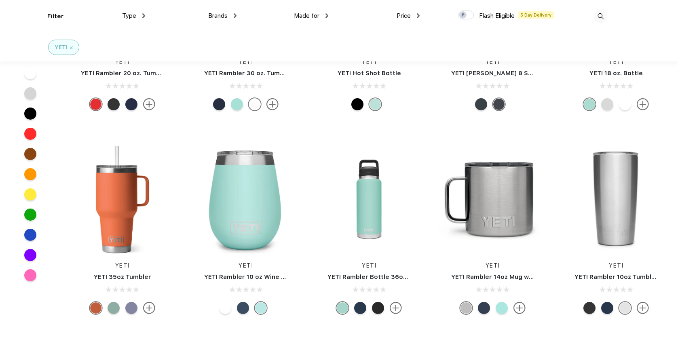
scroll to position [121, 0]
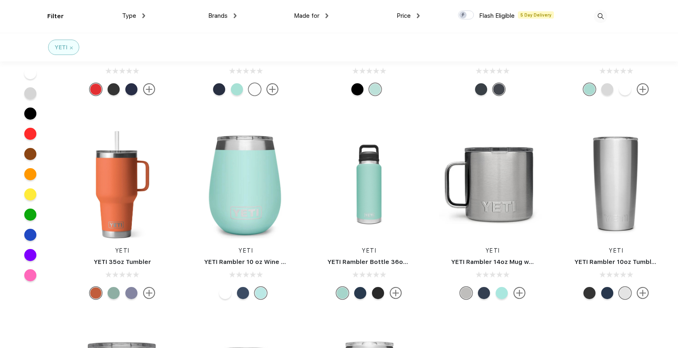
click at [245, 296] on div at bounding box center [243, 293] width 12 height 12
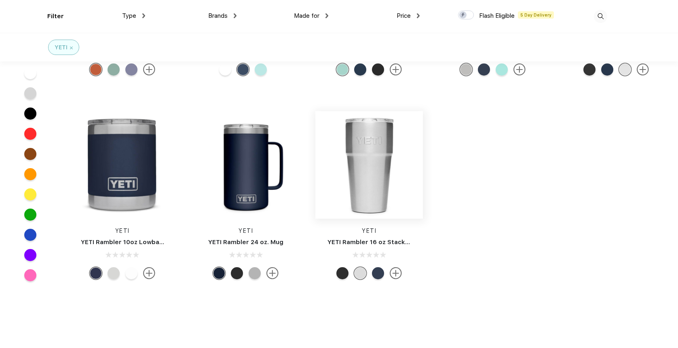
scroll to position [364, 0]
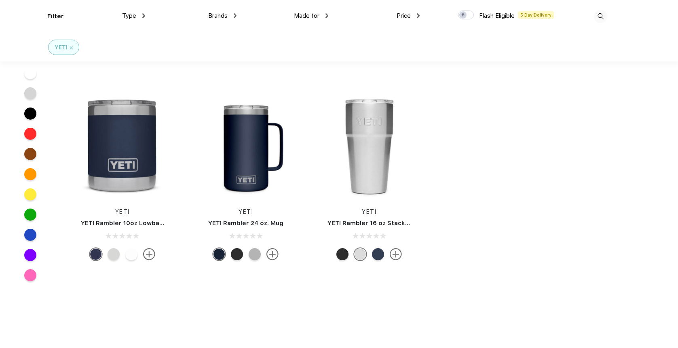
click at [152, 258] on img at bounding box center [149, 254] width 12 height 12
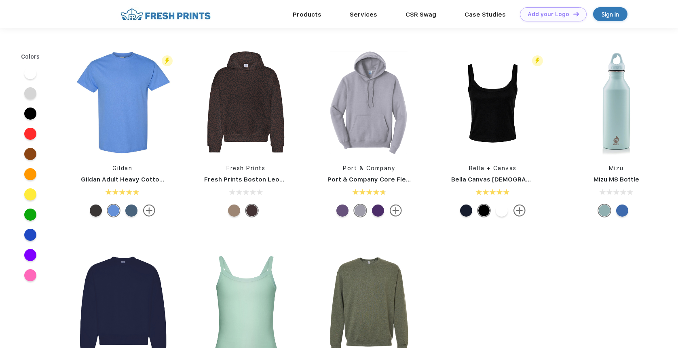
scroll to position [364, 0]
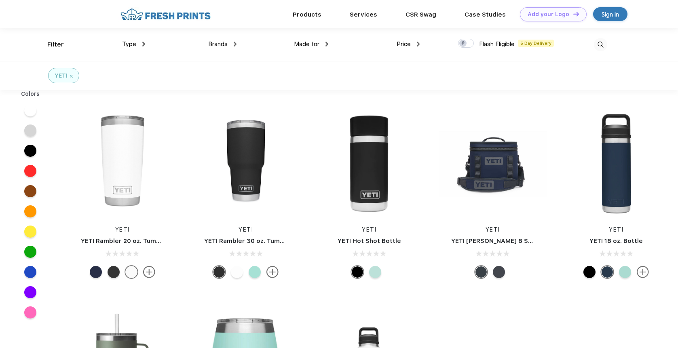
scroll to position [0, 0]
click at [211, 43] on span "Brands" at bounding box center [217, 43] width 19 height 7
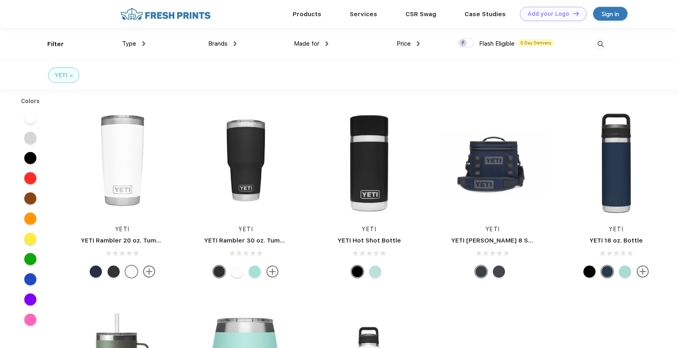
click at [233, 42] on div "Brands" at bounding box center [222, 43] width 28 height 9
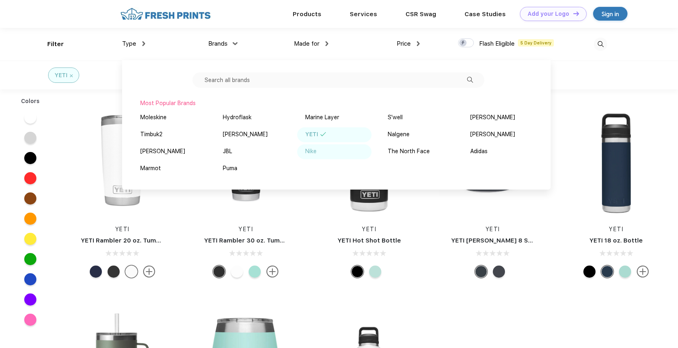
click at [312, 150] on div "Nike" at bounding box center [310, 151] width 11 height 8
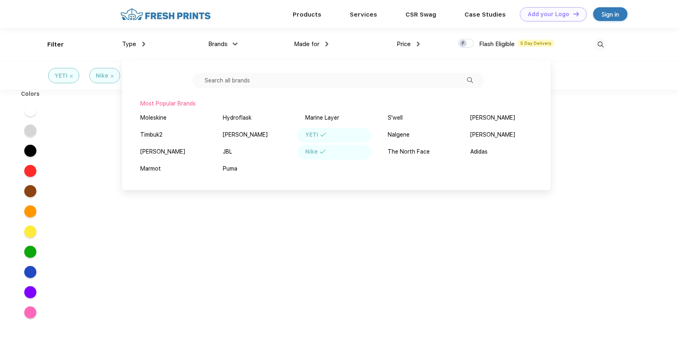
click at [314, 137] on div "YETI" at bounding box center [311, 135] width 13 height 8
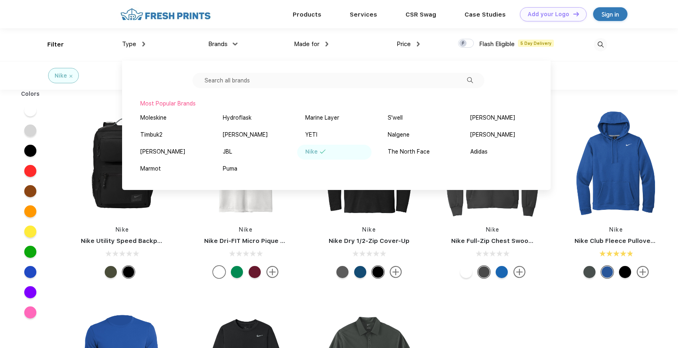
click at [108, 72] on div "Nike" at bounding box center [69, 75] width 150 height 28
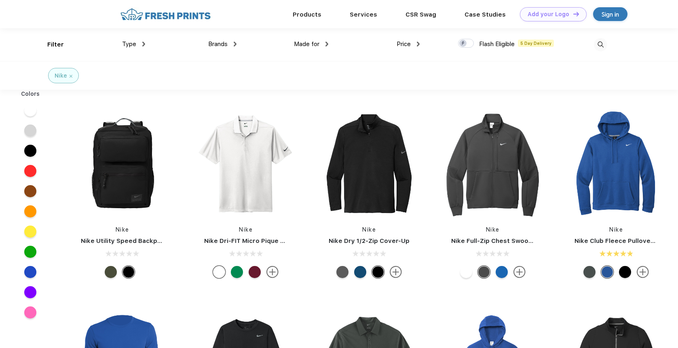
click at [327, 43] on img at bounding box center [326, 44] width 3 height 5
click at [302, 68] on div "Unisex" at bounding box center [293, 71] width 17 height 8
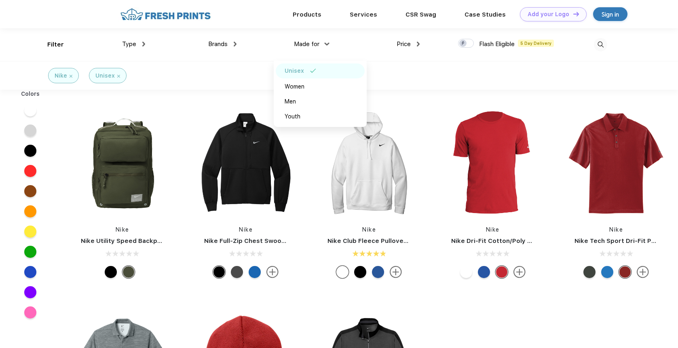
click at [445, 80] on div "Nike Unisex" at bounding box center [339, 75] width 678 height 29
click at [108, 271] on div at bounding box center [111, 272] width 12 height 12
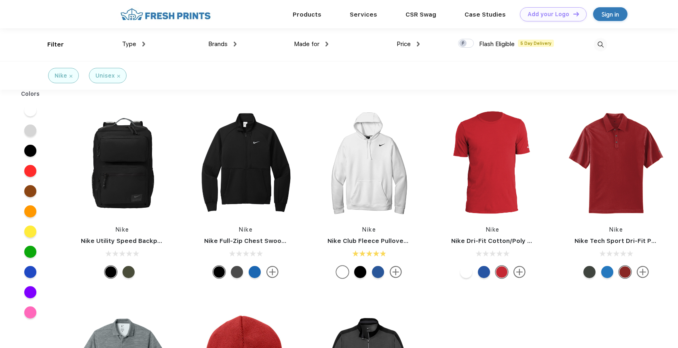
click at [132, 273] on div at bounding box center [128, 272] width 12 height 12
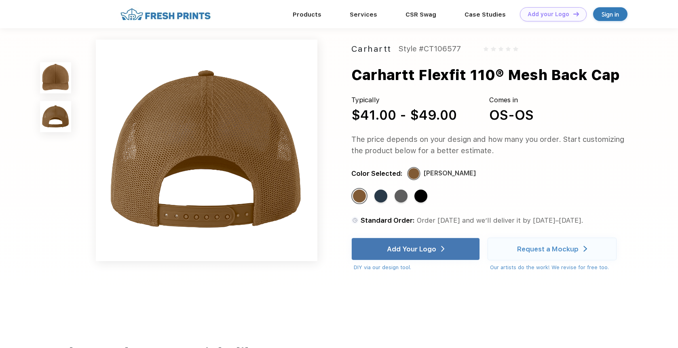
scroll to position [202, 0]
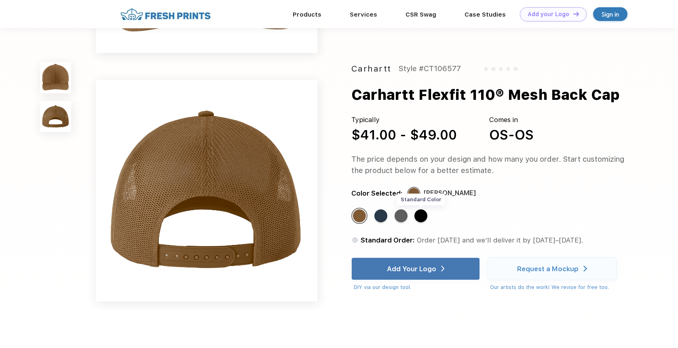
click at [419, 212] on div "Standard Color" at bounding box center [420, 215] width 13 height 13
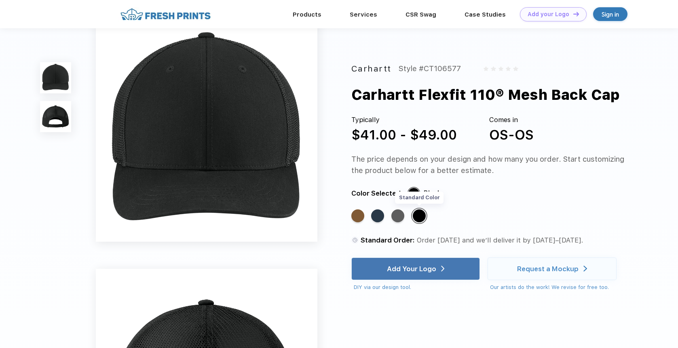
scroll to position [0, 0]
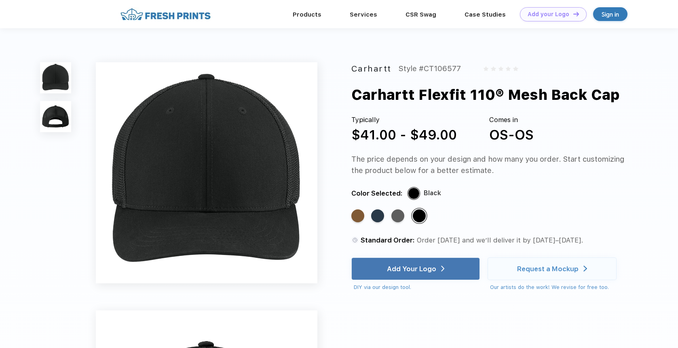
click at [54, 121] on img at bounding box center [55, 116] width 31 height 31
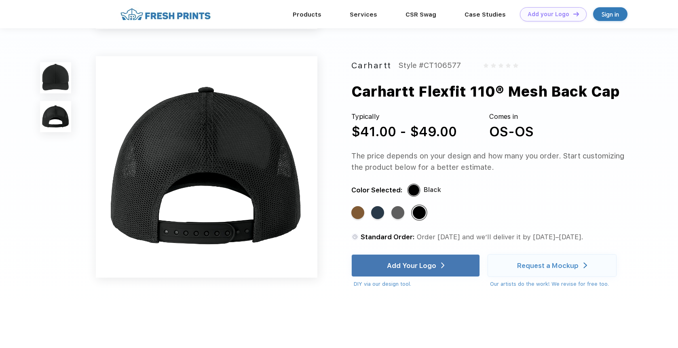
scroll to position [227, 0]
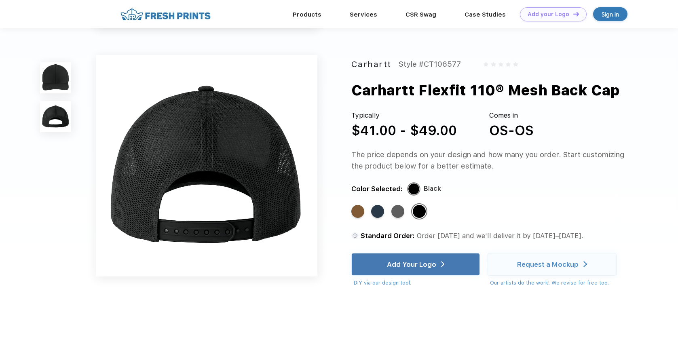
click at [57, 85] on img at bounding box center [55, 77] width 31 height 31
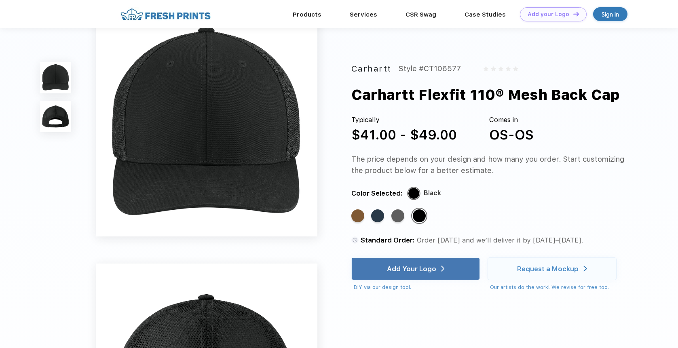
scroll to position [0, 0]
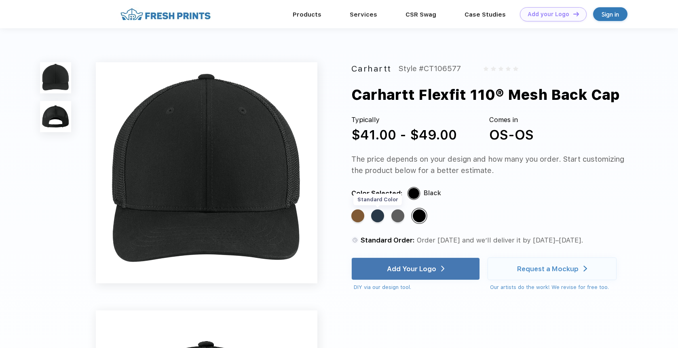
click at [378, 213] on div "Standard Color" at bounding box center [377, 215] width 13 height 13
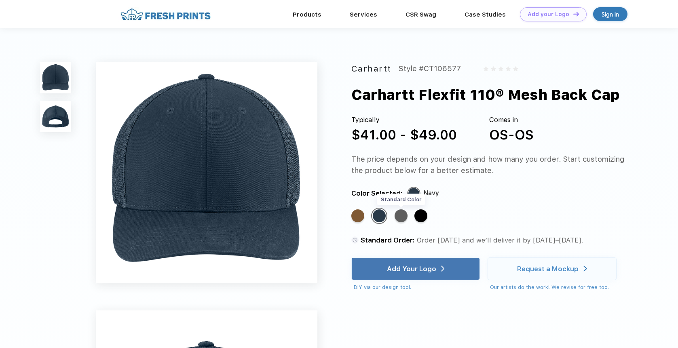
click at [401, 217] on div "Standard Color" at bounding box center [401, 215] width 13 height 13
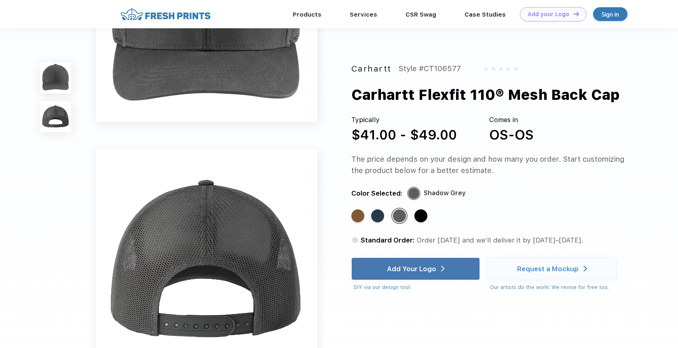
scroll to position [40, 0]
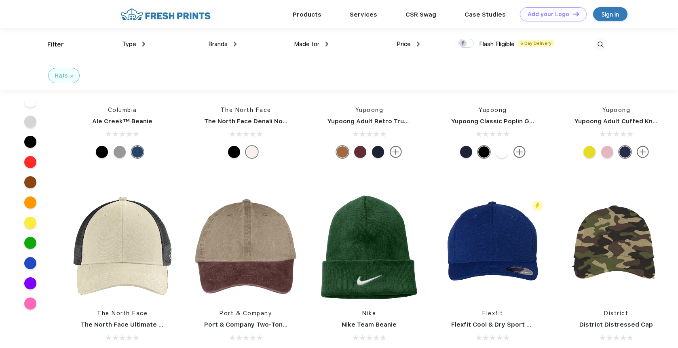
scroll to position [203, 0]
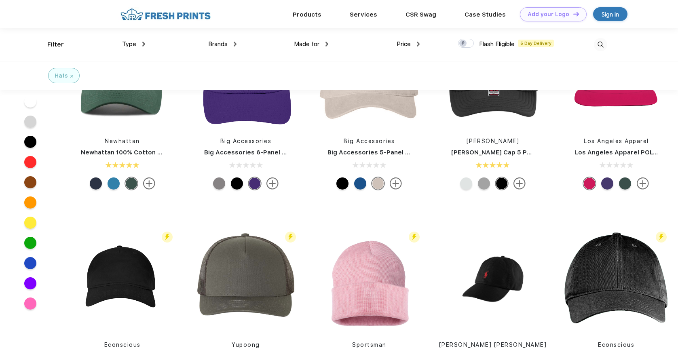
click at [71, 76] on img at bounding box center [71, 76] width 3 height 3
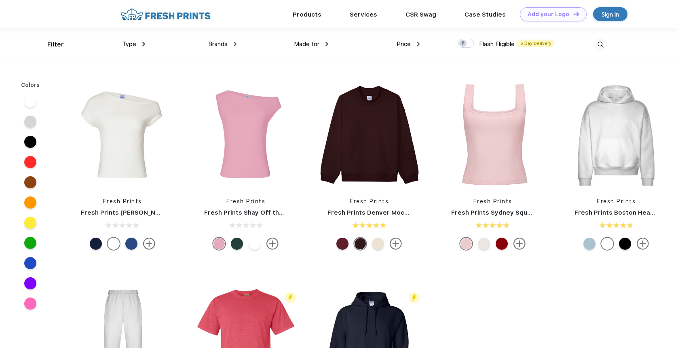
click at [215, 42] on span "Brands" at bounding box center [217, 43] width 19 height 7
click at [217, 42] on span "Brands" at bounding box center [217, 43] width 19 height 7
click at [234, 44] on div "Brands" at bounding box center [222, 44] width 28 height 9
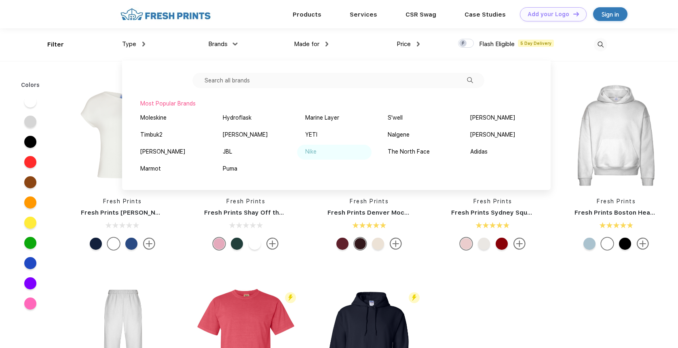
click at [310, 149] on div "Nike" at bounding box center [310, 152] width 11 height 8
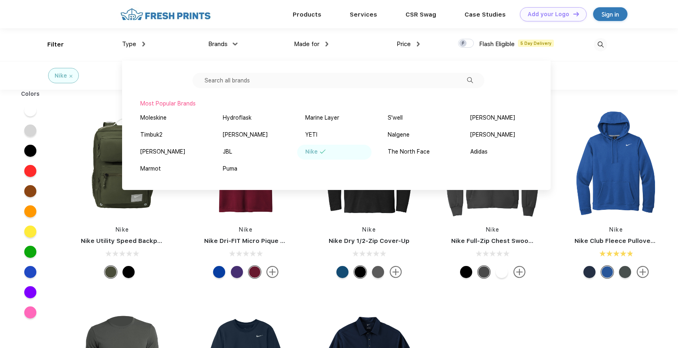
click at [326, 42] on img at bounding box center [326, 44] width 3 height 5
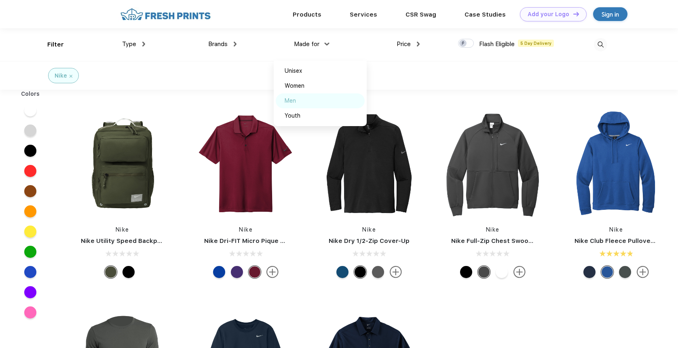
click at [289, 99] on div "Men" at bounding box center [290, 101] width 11 height 8
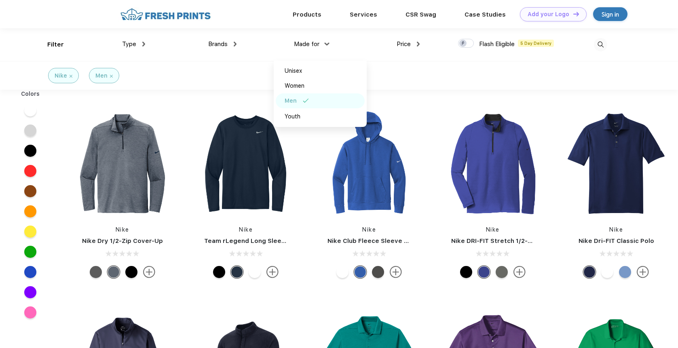
click at [454, 59] on div "Filter Type Shirts Sweaters Bottoms Accessories Hats Tanks Jackets Jerseys Polo…" at bounding box center [327, 44] width 560 height 33
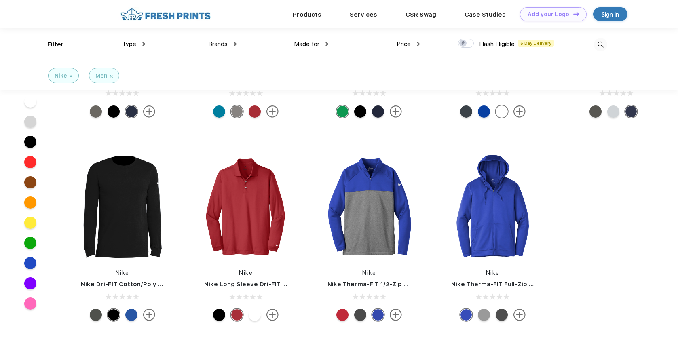
scroll to position [416, 0]
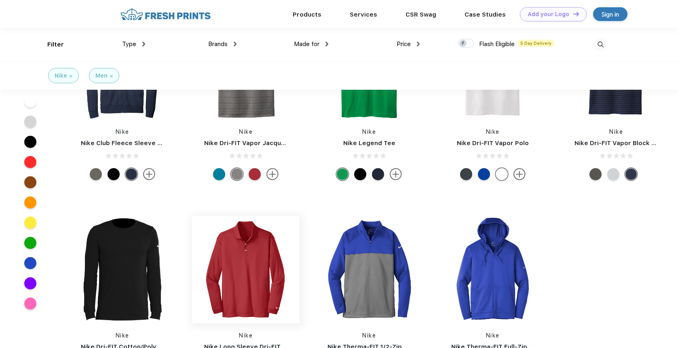
click at [261, 273] on img at bounding box center [246, 270] width 108 height 108
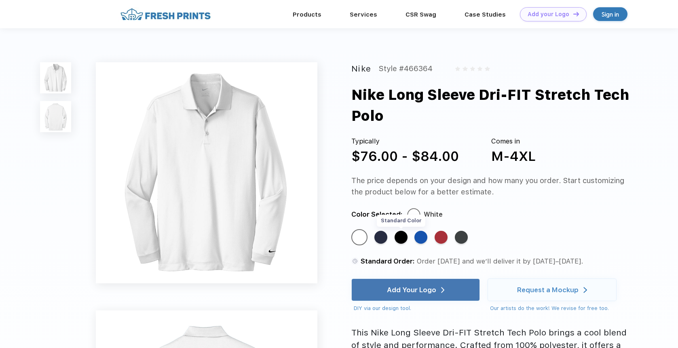
click at [401, 239] on div "Standard Color" at bounding box center [401, 237] width 13 height 13
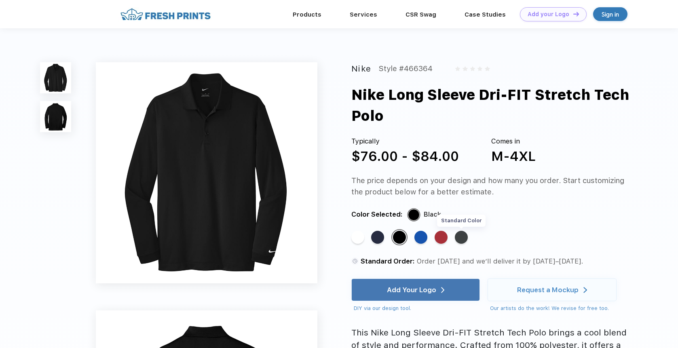
click at [466, 235] on div "Standard Color" at bounding box center [461, 237] width 13 height 13
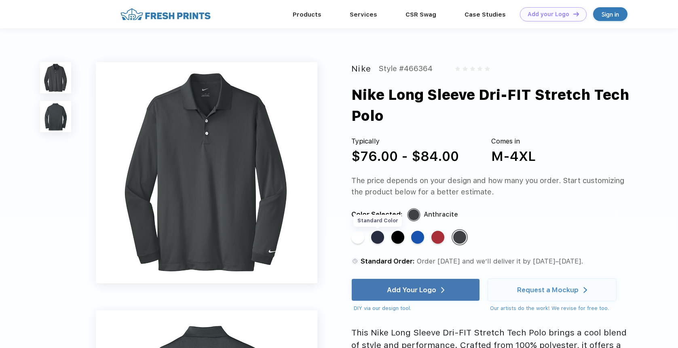
click at [373, 238] on div "Standard Color" at bounding box center [377, 237] width 13 height 13
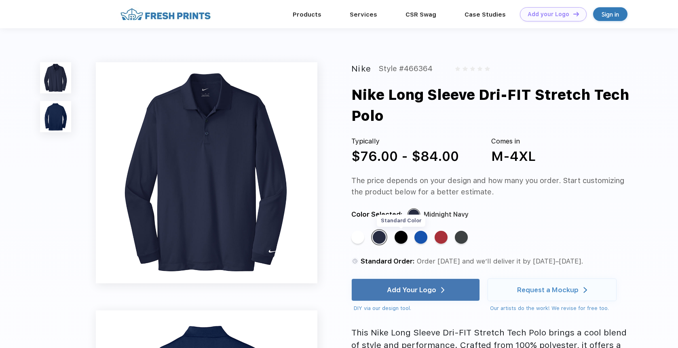
click at [399, 236] on div "Standard Color" at bounding box center [401, 237] width 13 height 13
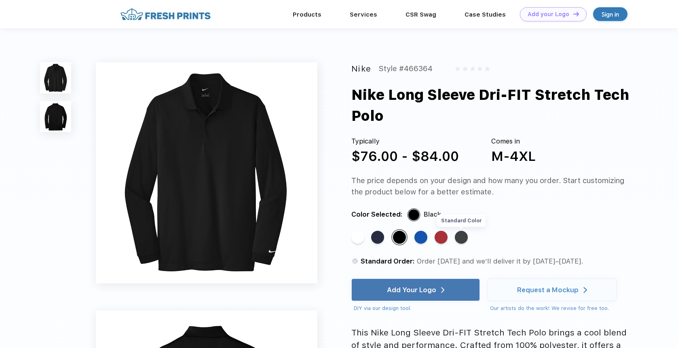
click at [462, 238] on div "Standard Color" at bounding box center [461, 237] width 13 height 13
